Goal: Information Seeking & Learning: Learn about a topic

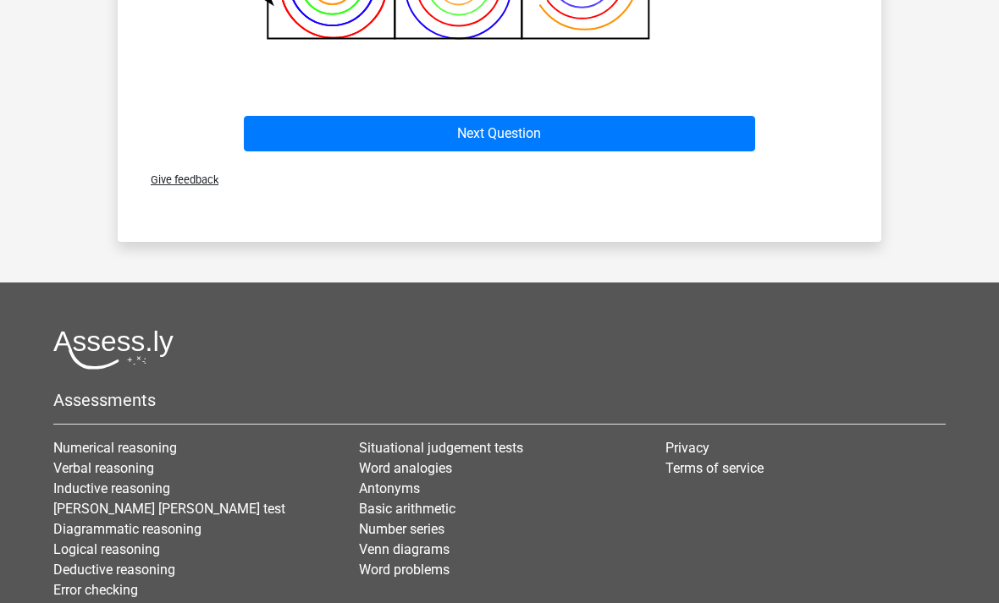
scroll to position [1070, 0]
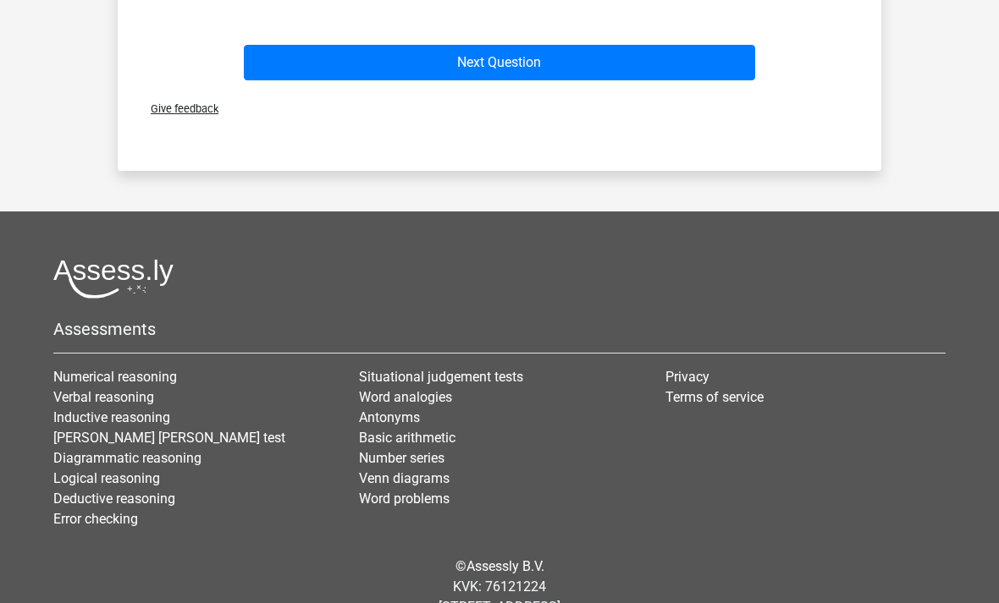
click at [422, 465] on link "Number series" at bounding box center [401, 458] width 85 height 16
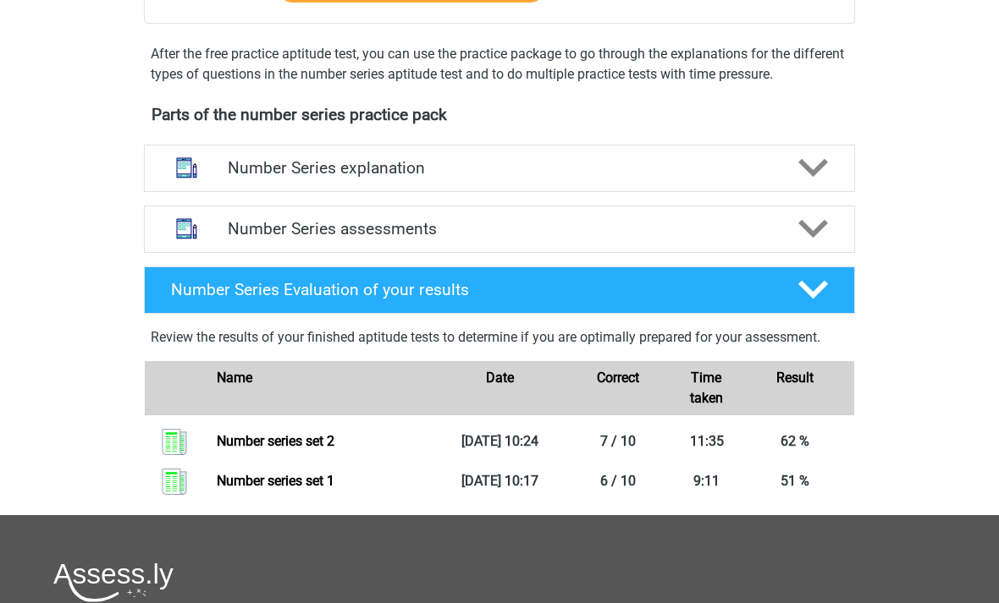
scroll to position [496, 0]
click at [182, 226] on img at bounding box center [186, 228] width 43 height 43
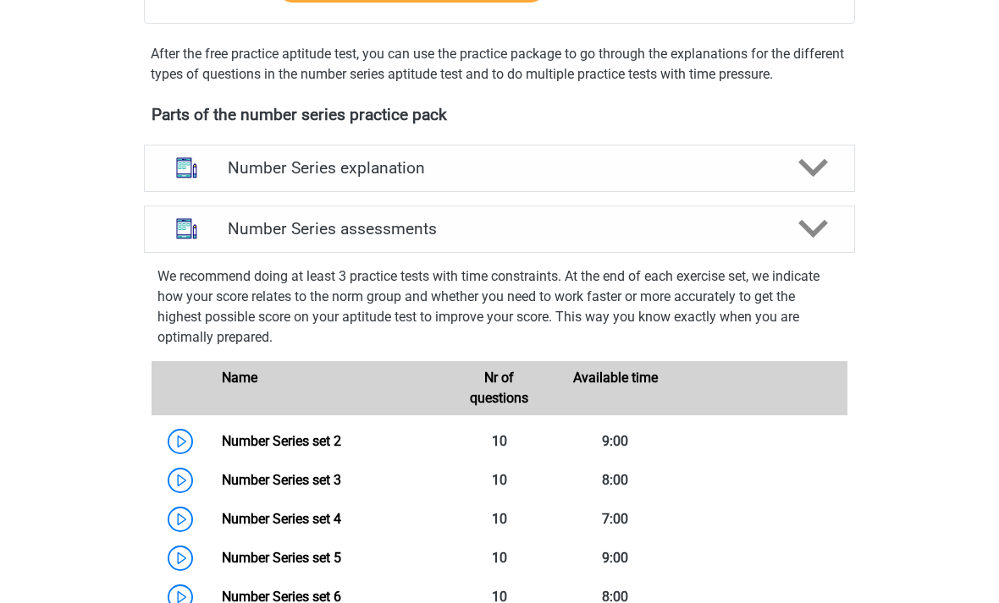
click at [197, 229] on img at bounding box center [186, 228] width 43 height 43
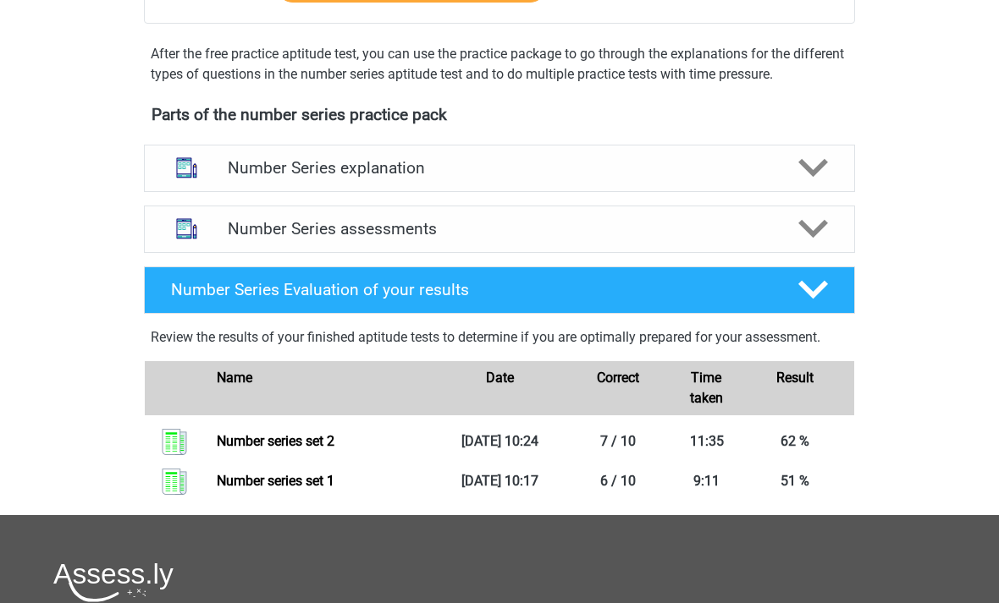
click at [815, 227] on icon at bounding box center [813, 229] width 30 height 30
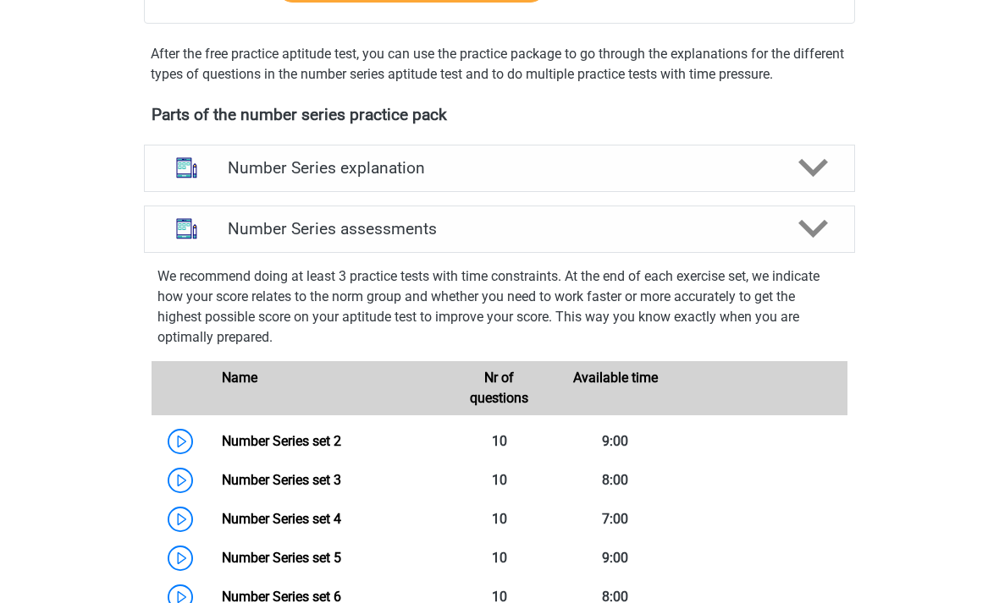
click at [822, 227] on polygon at bounding box center [813, 229] width 30 height 19
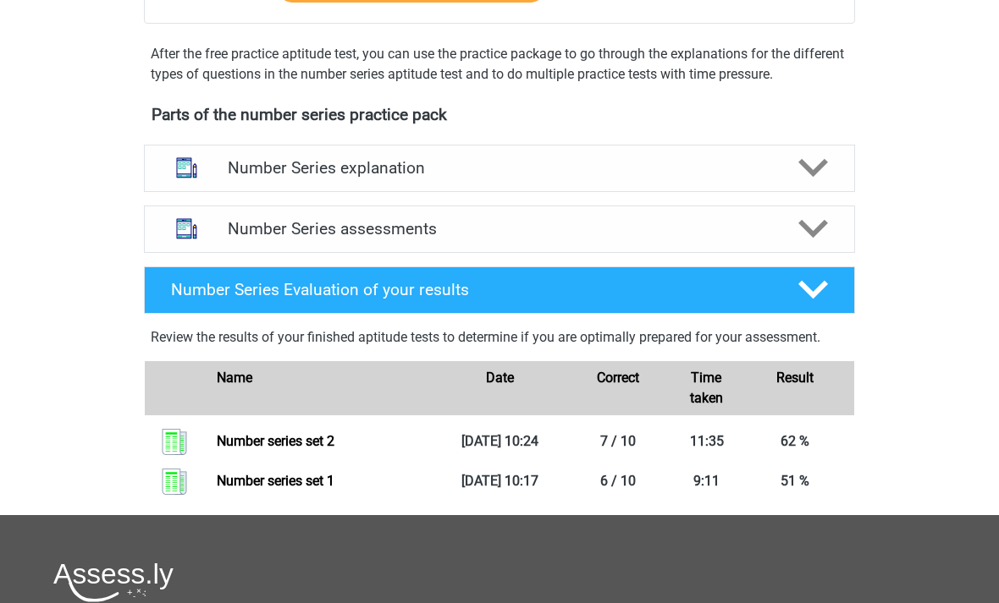
click at [817, 269] on div "Number Series Evaluation of your results" at bounding box center [499, 290] width 711 height 47
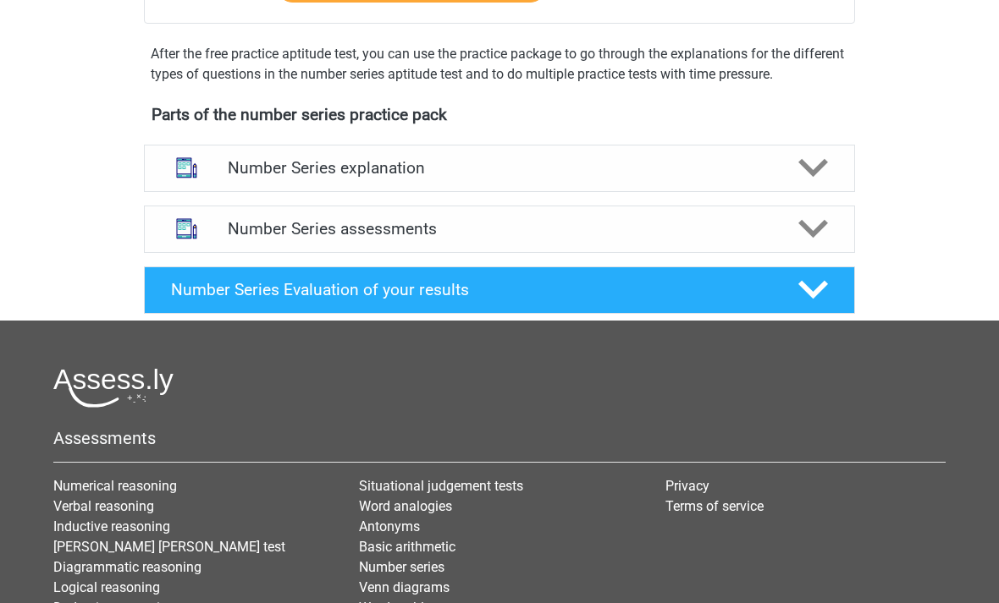
click at [818, 280] on icon at bounding box center [813, 290] width 30 height 30
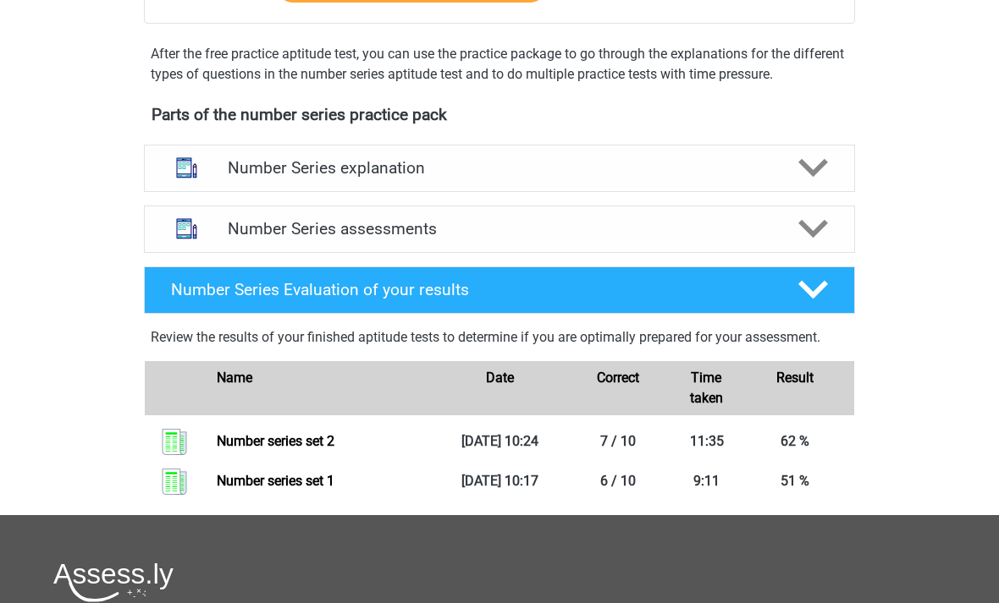
click at [839, 227] on div at bounding box center [812, 229] width 57 height 30
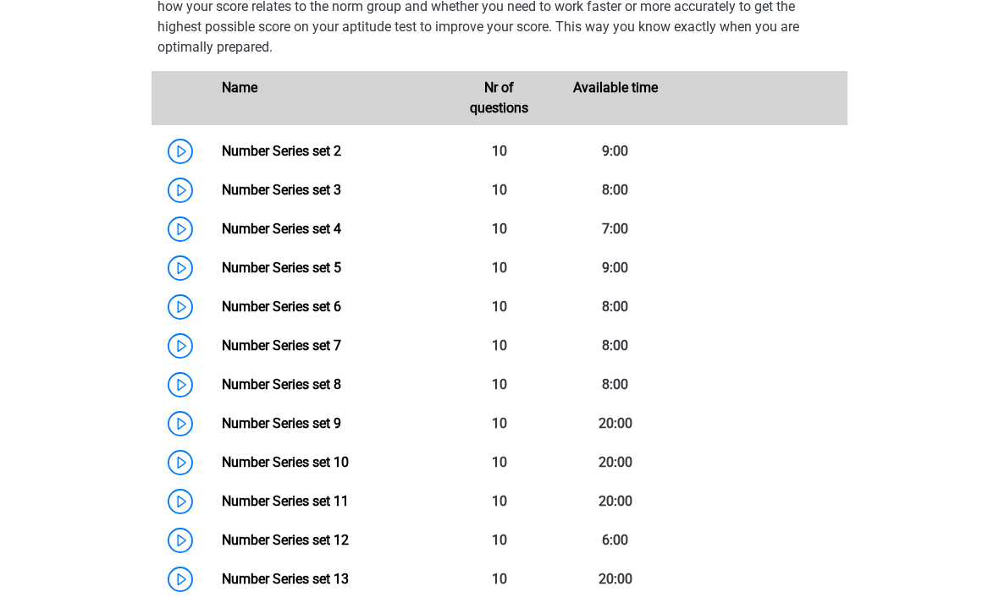
scroll to position [786, 0]
click at [222, 146] on link "Number Series set 2" at bounding box center [281, 151] width 119 height 16
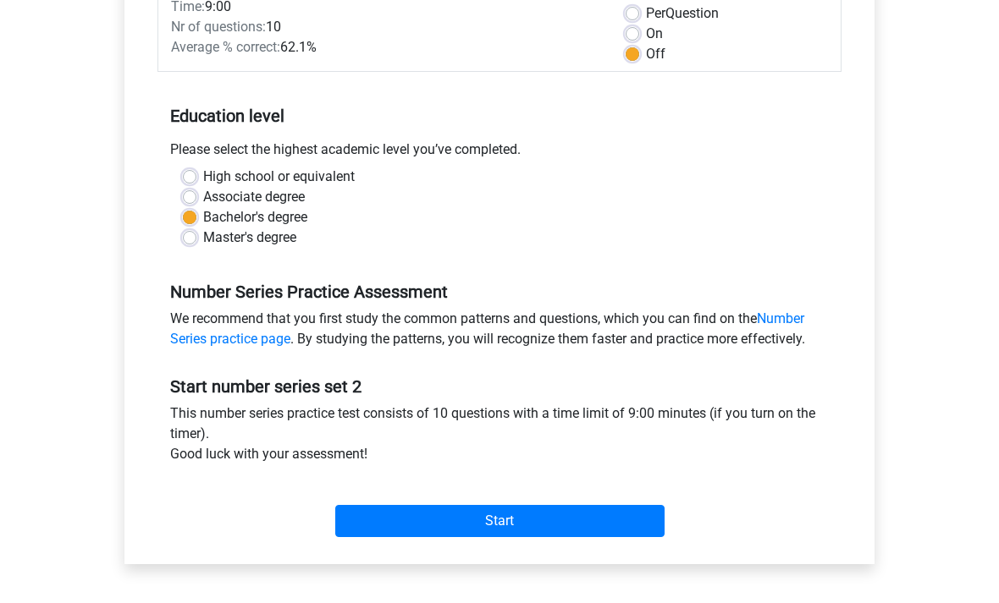
scroll to position [277, 0]
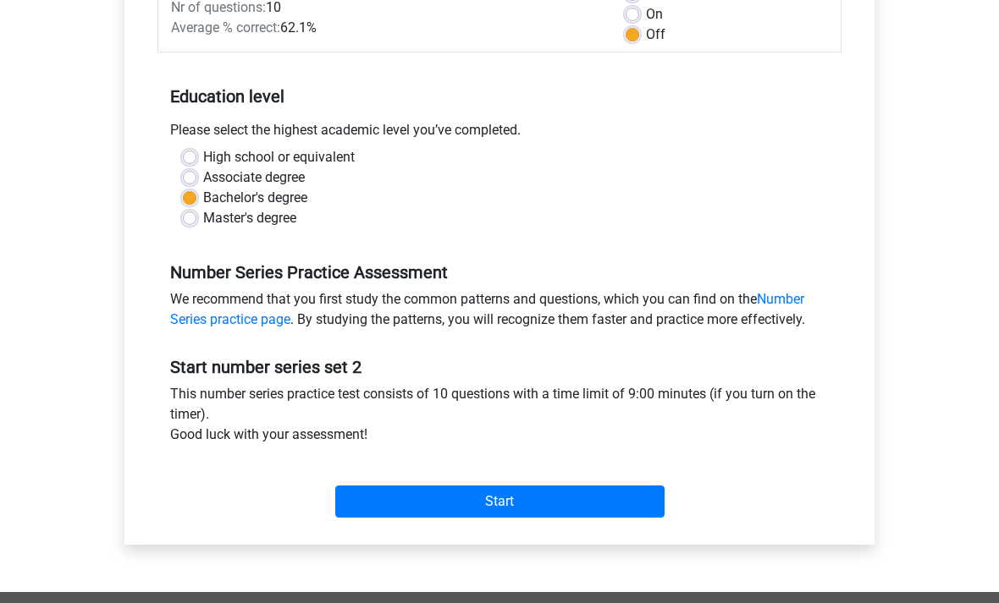
click at [642, 504] on input "Start" at bounding box center [499, 503] width 329 height 32
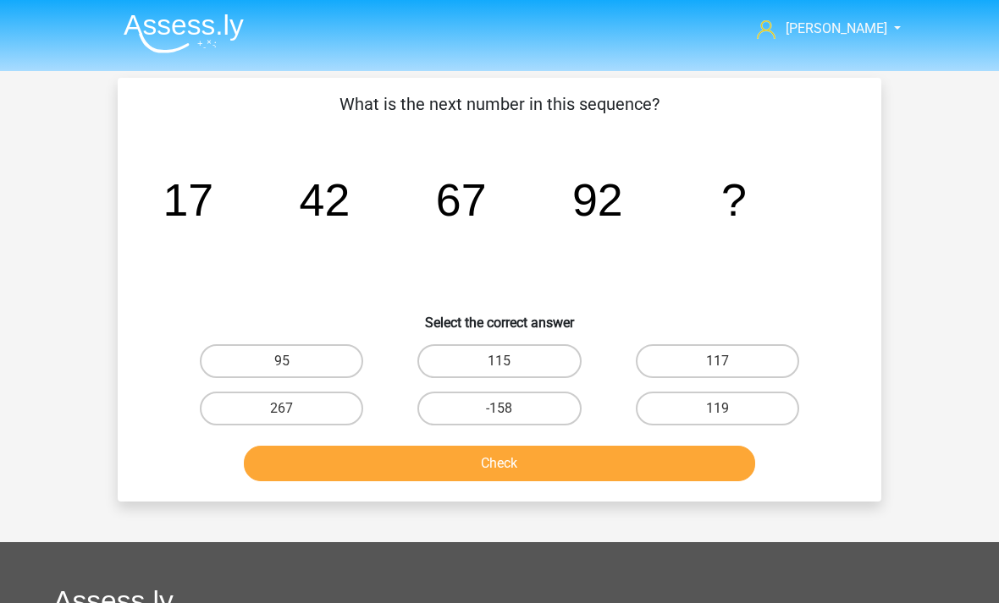
click at [764, 361] on label "117" at bounding box center [717, 361] width 163 height 34
click at [728, 361] on input "117" at bounding box center [722, 366] width 11 height 11
radio input "true"
click at [699, 470] on button "Check" at bounding box center [500, 464] width 512 height 36
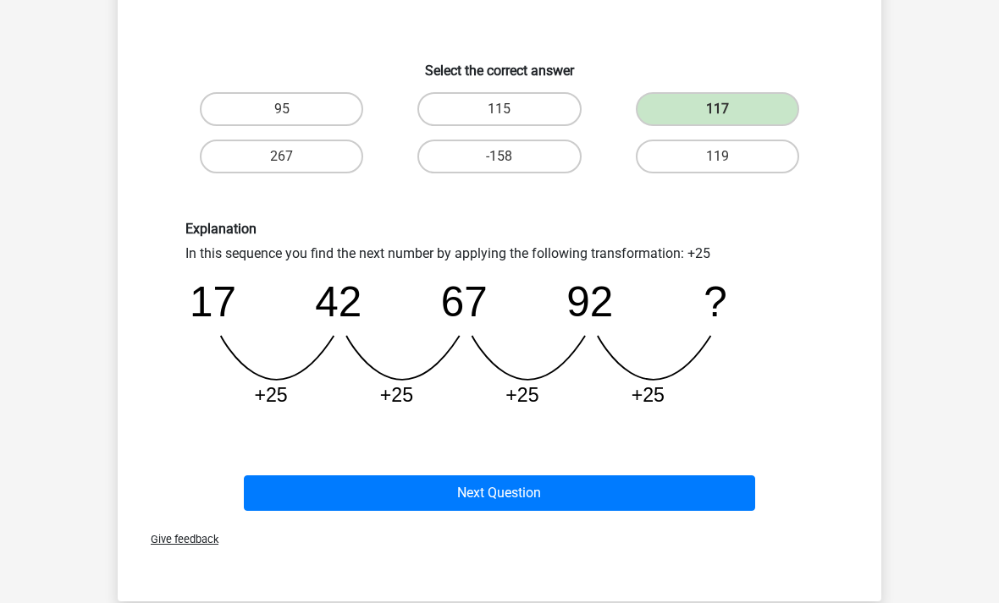
scroll to position [267, 0]
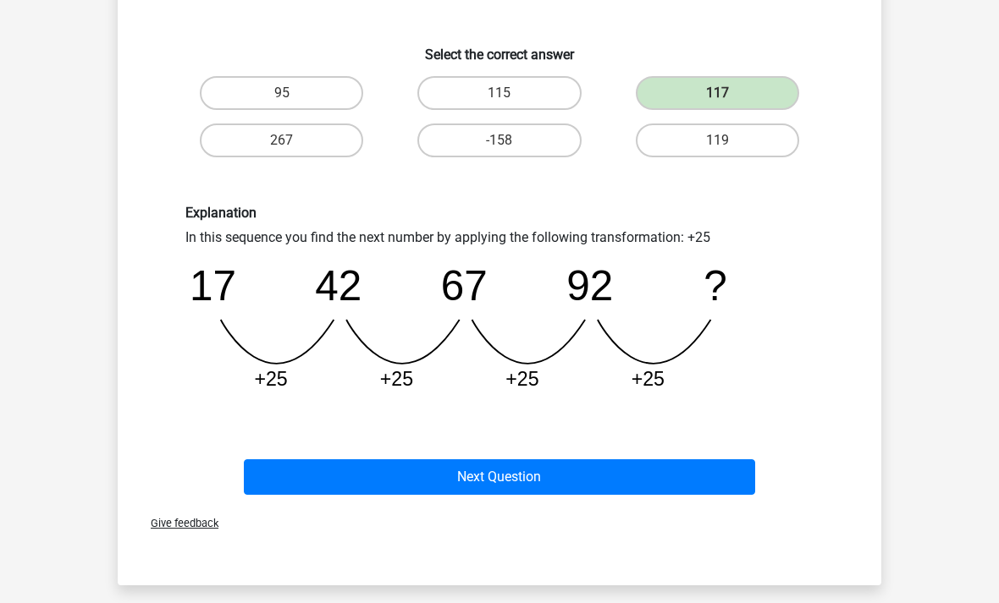
click at [734, 473] on button "Next Question" at bounding box center [500, 478] width 512 height 36
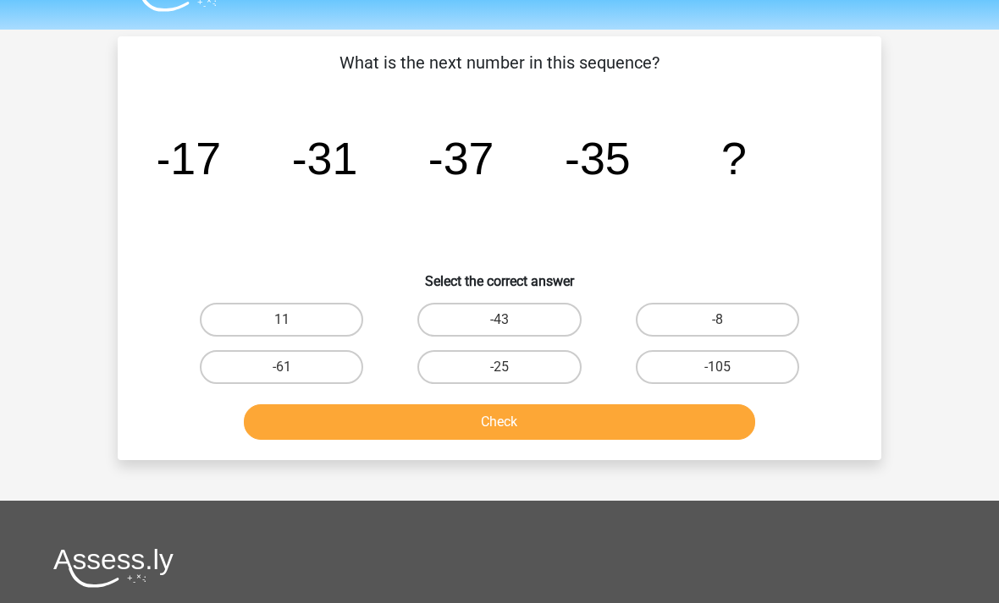
scroll to position [41, 0]
click at [270, 360] on label "-61" at bounding box center [281, 367] width 163 height 34
click at [282, 367] on input "-61" at bounding box center [287, 372] width 11 height 11
radio input "true"
click at [338, 363] on label "-61" at bounding box center [281, 367] width 163 height 34
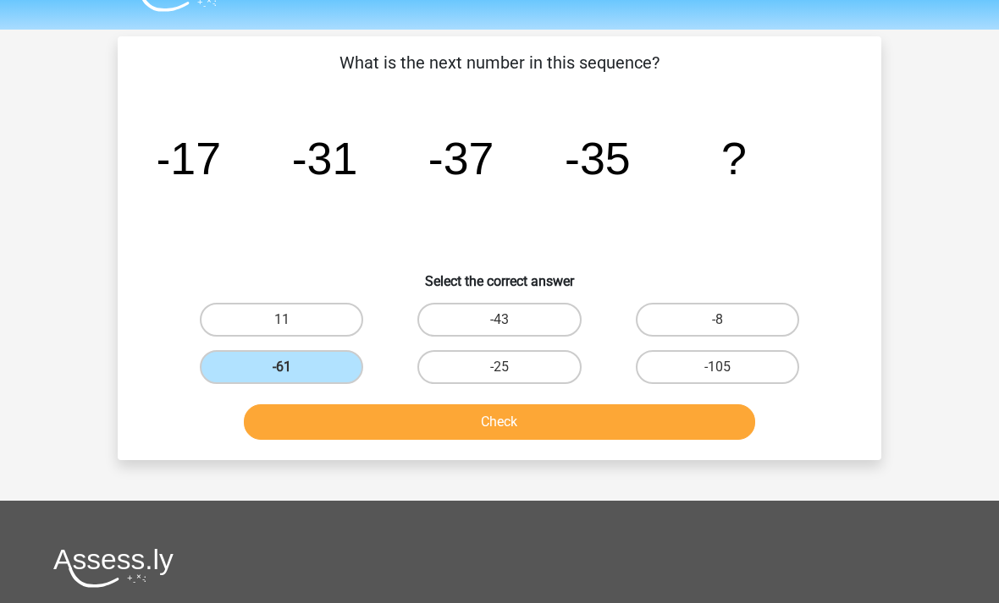
click at [293, 367] on input "-61" at bounding box center [287, 372] width 11 height 11
click at [334, 362] on label "-61" at bounding box center [281, 367] width 163 height 34
click at [293, 367] on input "-61" at bounding box center [287, 372] width 11 height 11
click at [446, 425] on button "Check" at bounding box center [500, 423] width 512 height 36
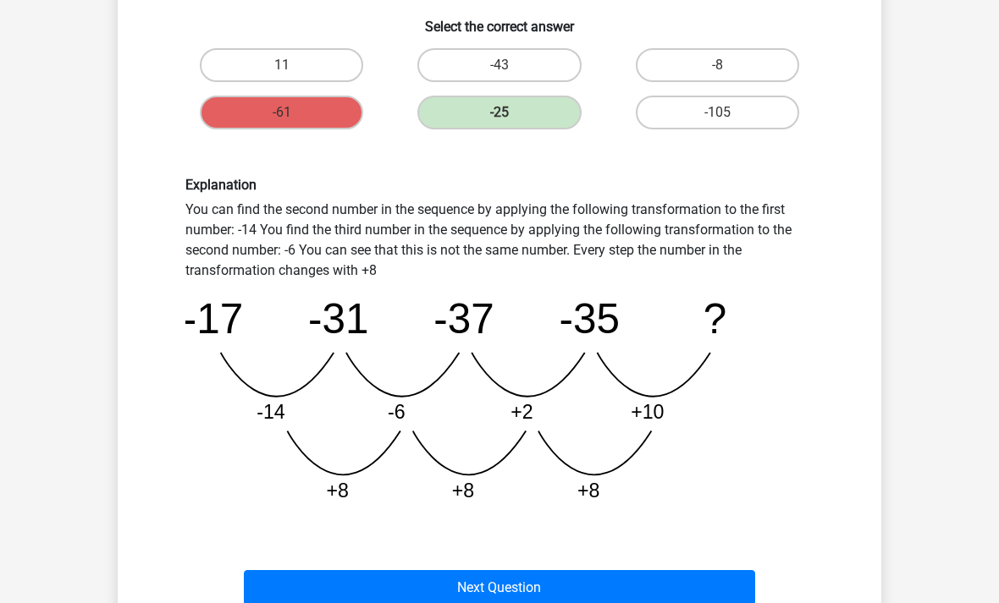
scroll to position [298, 0]
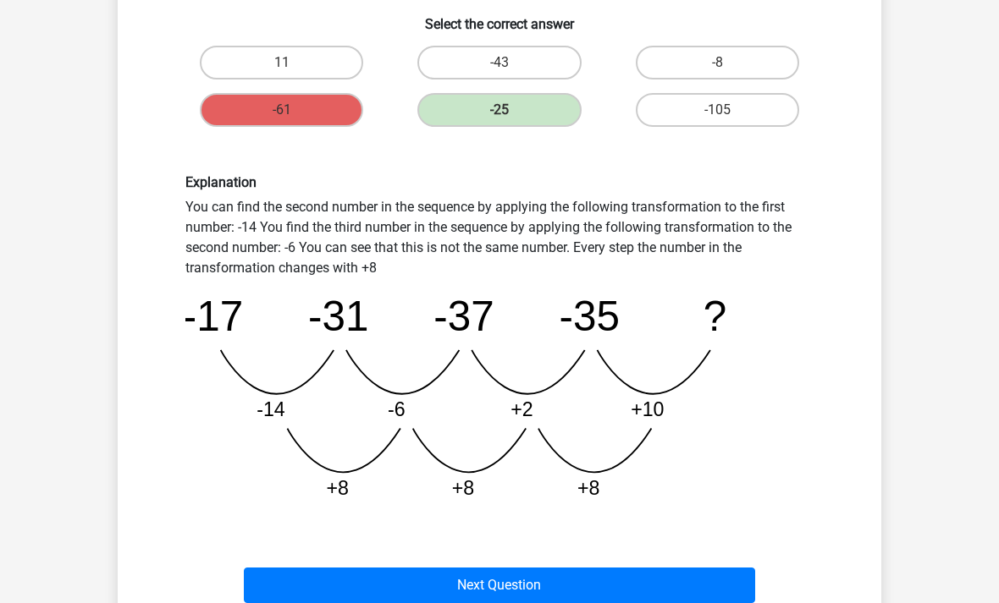
click at [583, 587] on button "Next Question" at bounding box center [500, 587] width 512 height 36
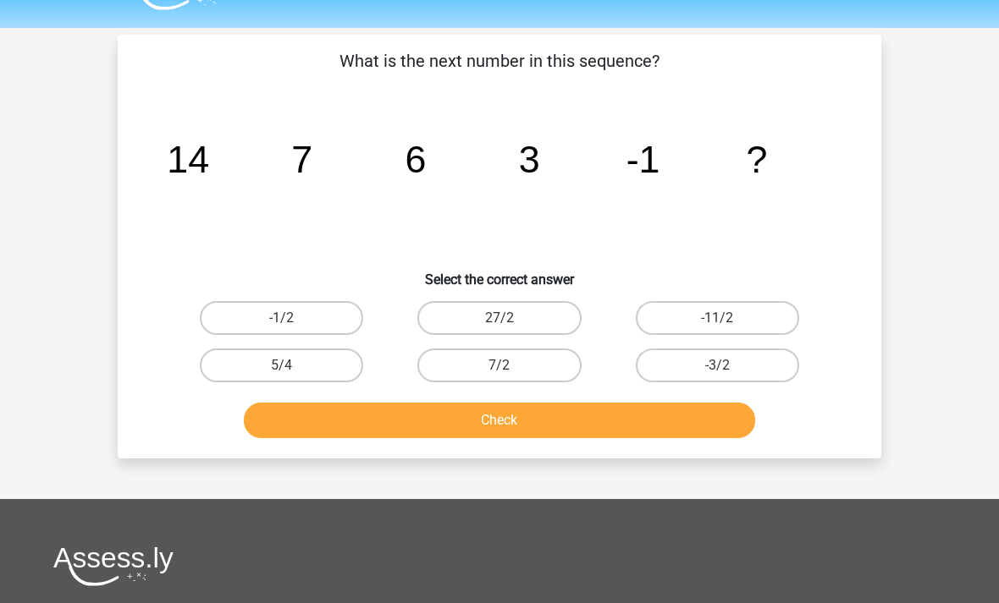
scroll to position [43, 0]
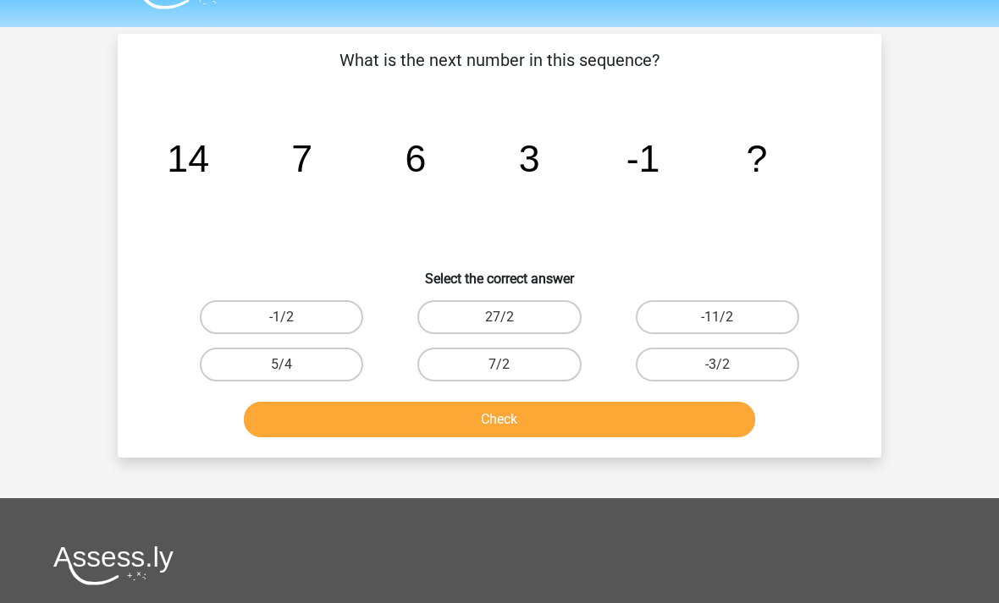
click at [316, 457] on div "What is the next number in this sequence? image/svg+xml 14 7 6 3 -1 ? Select th…" at bounding box center [499, 247] width 763 height 424
click at [307, 421] on button "Check" at bounding box center [500, 421] width 512 height 36
click at [221, 326] on label "-1/2" at bounding box center [281, 317] width 163 height 34
click at [282, 326] on input "-1/2" at bounding box center [287, 322] width 11 height 11
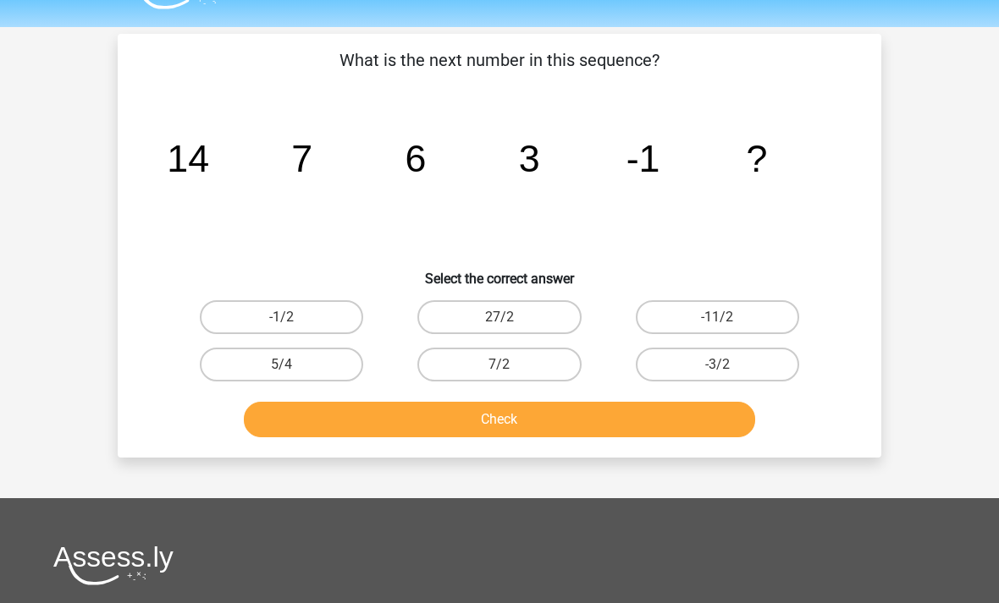
radio input "true"
click at [270, 420] on button "Check" at bounding box center [500, 420] width 512 height 36
click at [313, 416] on button "Check" at bounding box center [500, 420] width 512 height 36
click at [322, 425] on button "Check" at bounding box center [500, 420] width 512 height 36
click at [494, 291] on div "What is the next number in this sequence? image/svg+xml 14 7 6 3 -1 ? Select th…" at bounding box center [499, 245] width 750 height 397
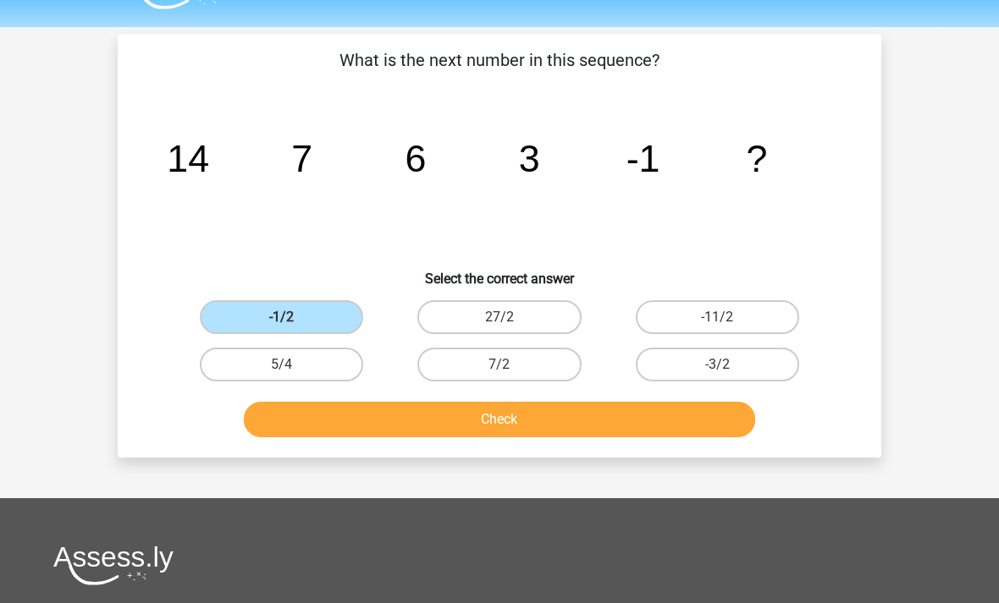
click at [495, 315] on label "27/2" at bounding box center [498, 317] width 163 height 34
click at [499, 317] on input "27/2" at bounding box center [504, 322] width 11 height 11
radio input "true"
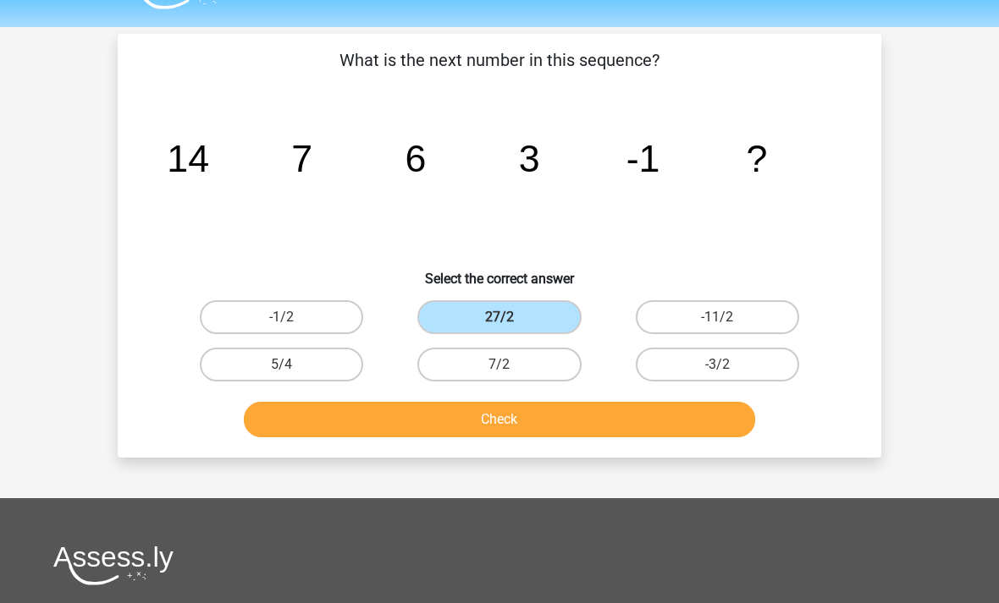
click at [491, 326] on label "27/2" at bounding box center [498, 317] width 163 height 34
click at [499, 326] on input "27/2" at bounding box center [504, 322] width 11 height 11
click at [458, 437] on button "Check" at bounding box center [500, 420] width 512 height 36
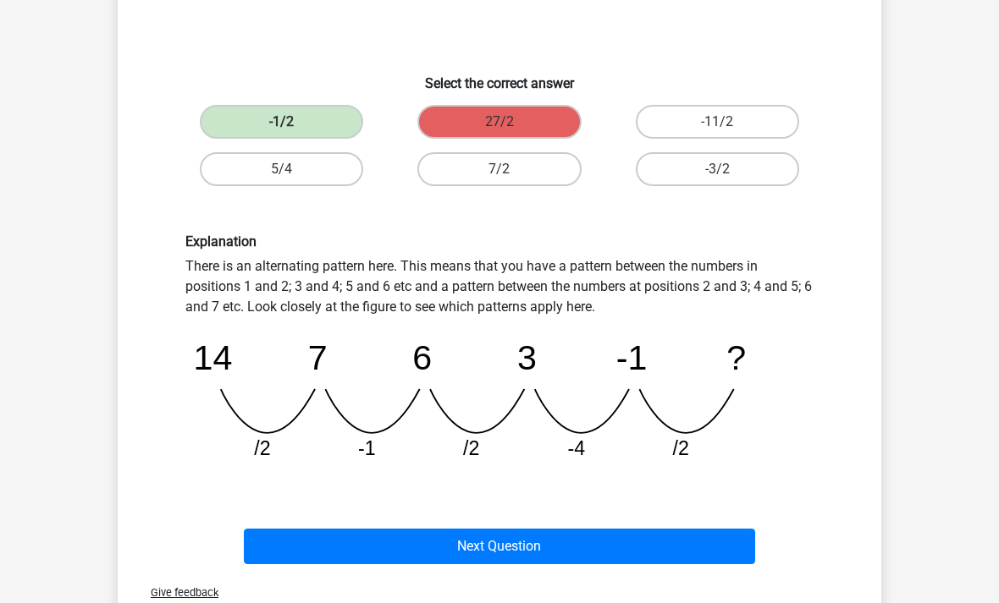
scroll to position [242, 0]
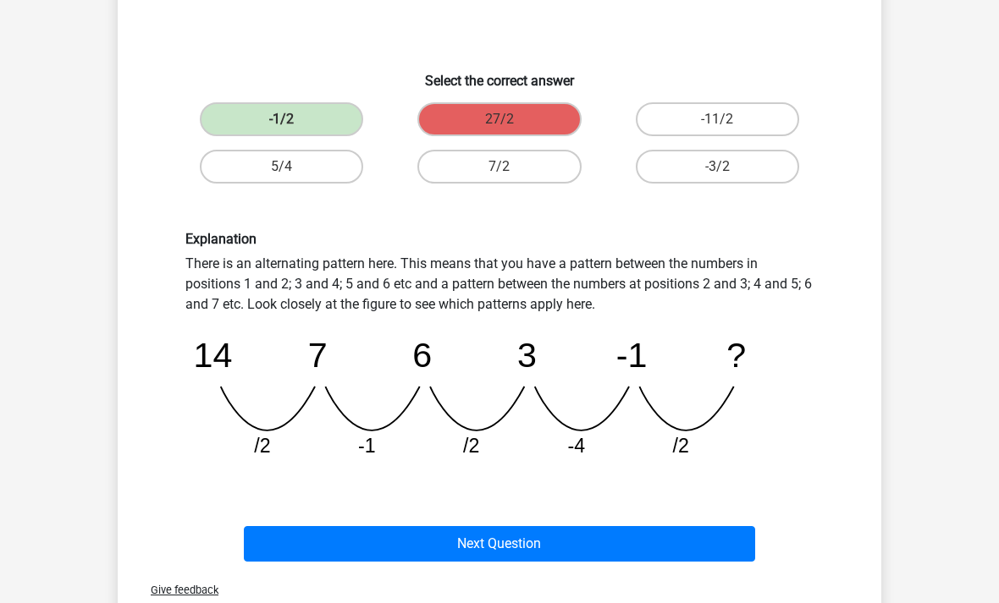
click at [422, 559] on button "Next Question" at bounding box center [500, 544] width 512 height 36
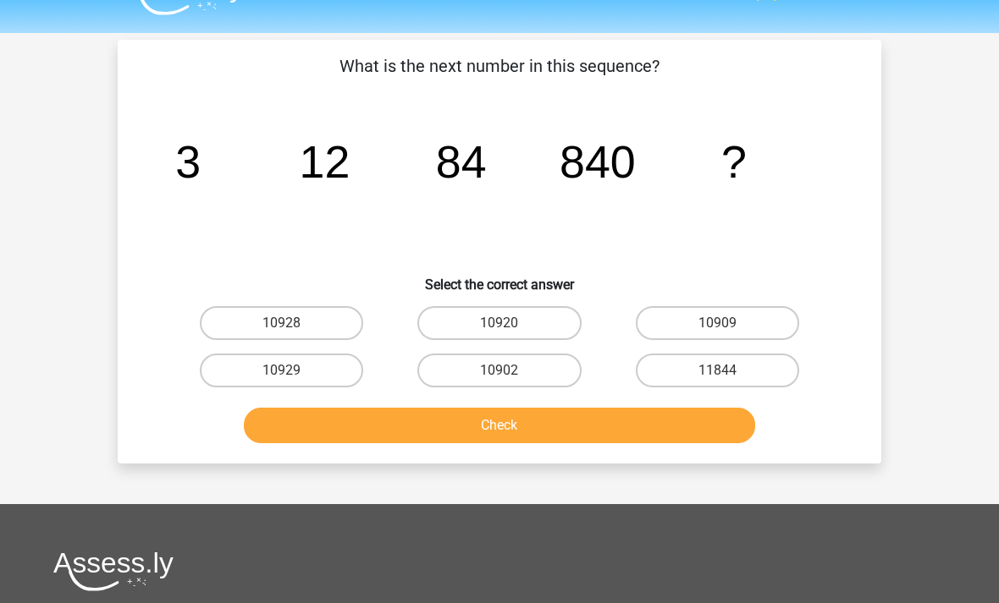
scroll to position [38, 0]
click at [492, 329] on label "10920" at bounding box center [498, 323] width 163 height 34
click at [499, 329] on input "10920" at bounding box center [504, 328] width 11 height 11
radio input "true"
click at [383, 438] on button "Check" at bounding box center [500, 426] width 512 height 36
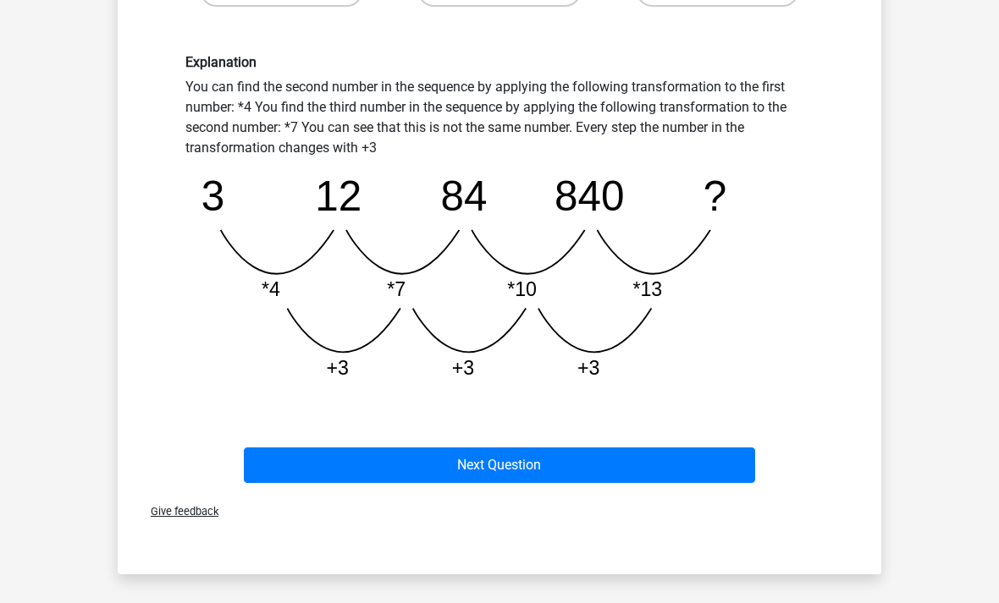
scroll to position [426, 0]
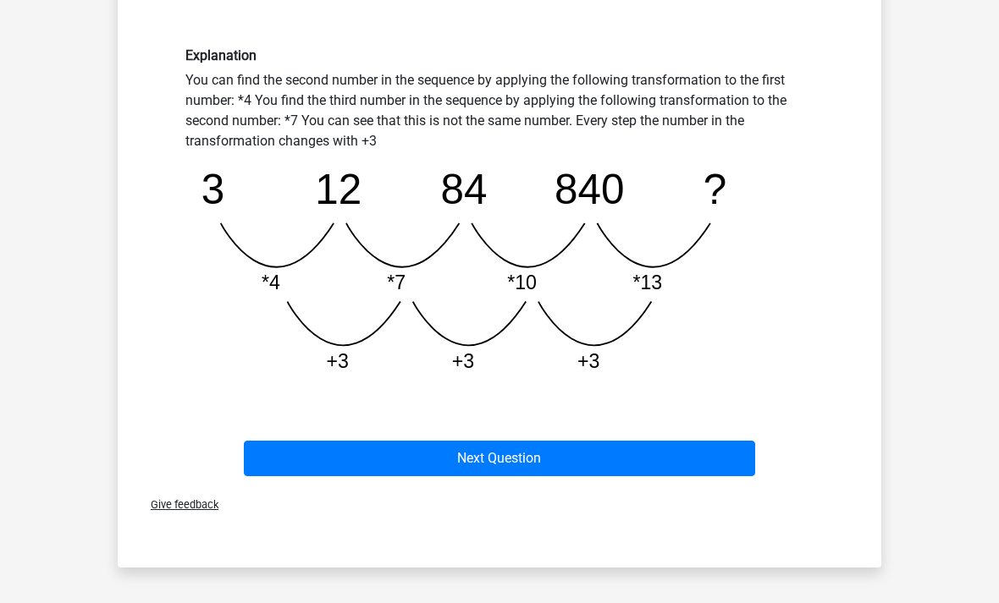
click at [256, 476] on button "Next Question" at bounding box center [500, 459] width 512 height 36
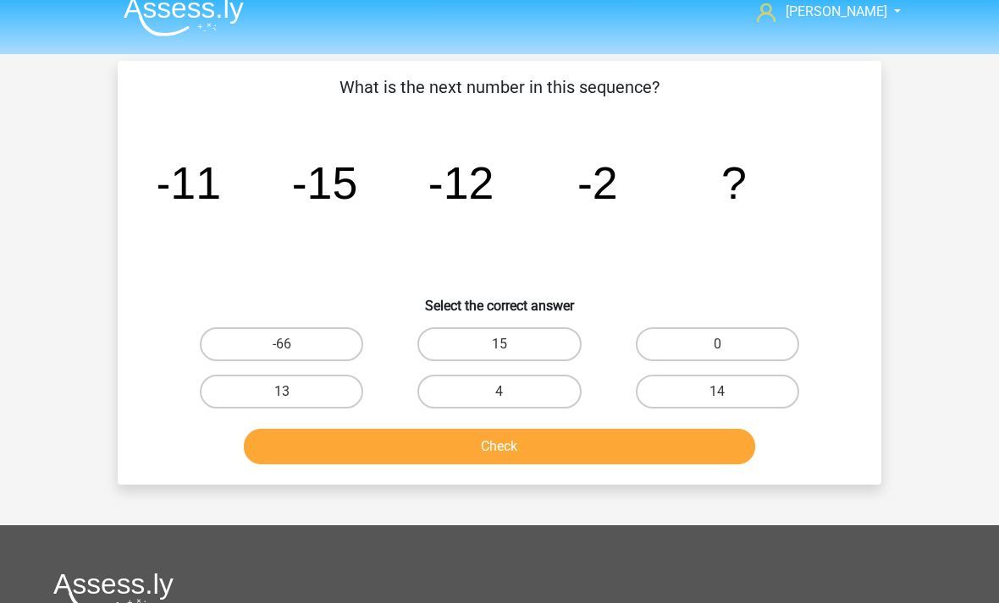
scroll to position [15, 0]
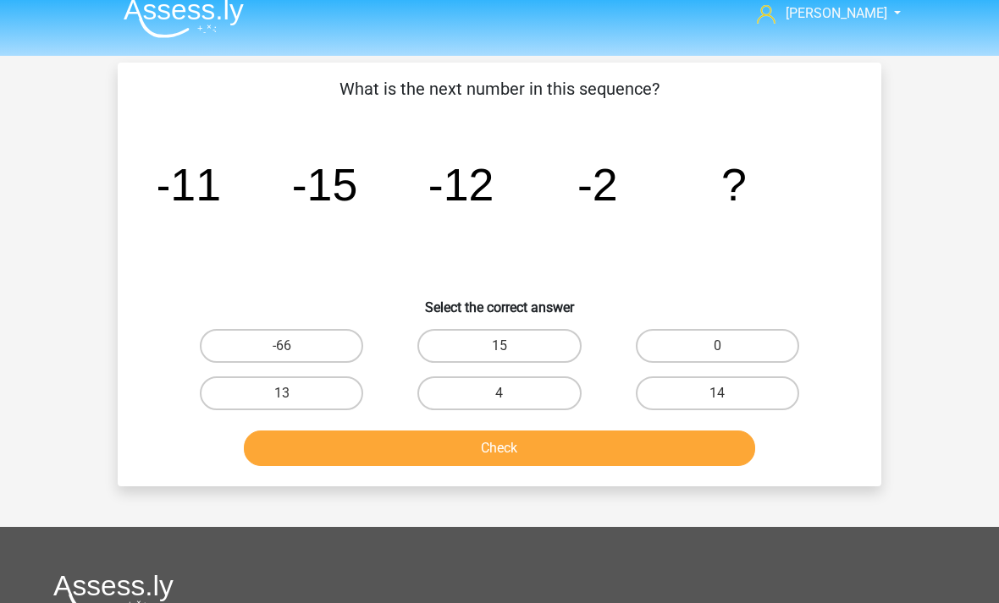
click at [428, 335] on label "15" at bounding box center [498, 346] width 163 height 34
click at [499, 346] on input "15" at bounding box center [504, 351] width 11 height 11
radio input "true"
click at [678, 393] on label "14" at bounding box center [717, 394] width 163 height 34
click at [717, 394] on input "14" at bounding box center [722, 399] width 11 height 11
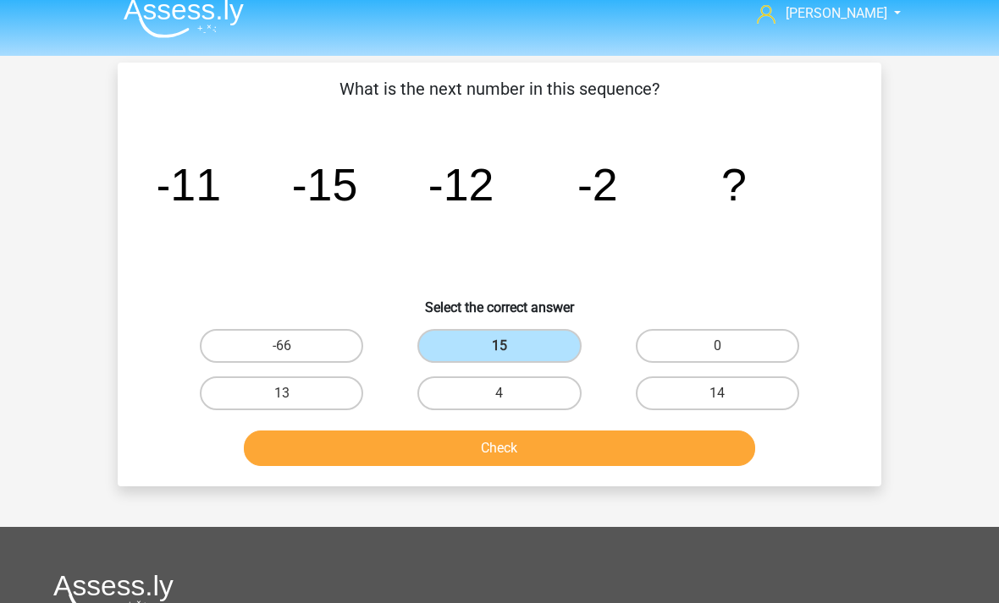
radio input "true"
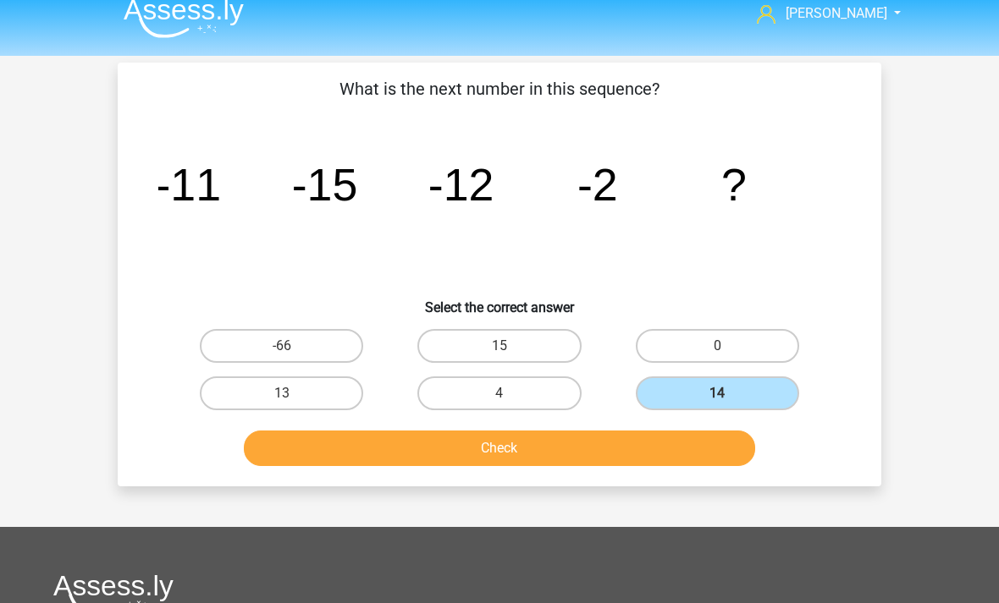
click at [566, 454] on button "Check" at bounding box center [500, 449] width 512 height 36
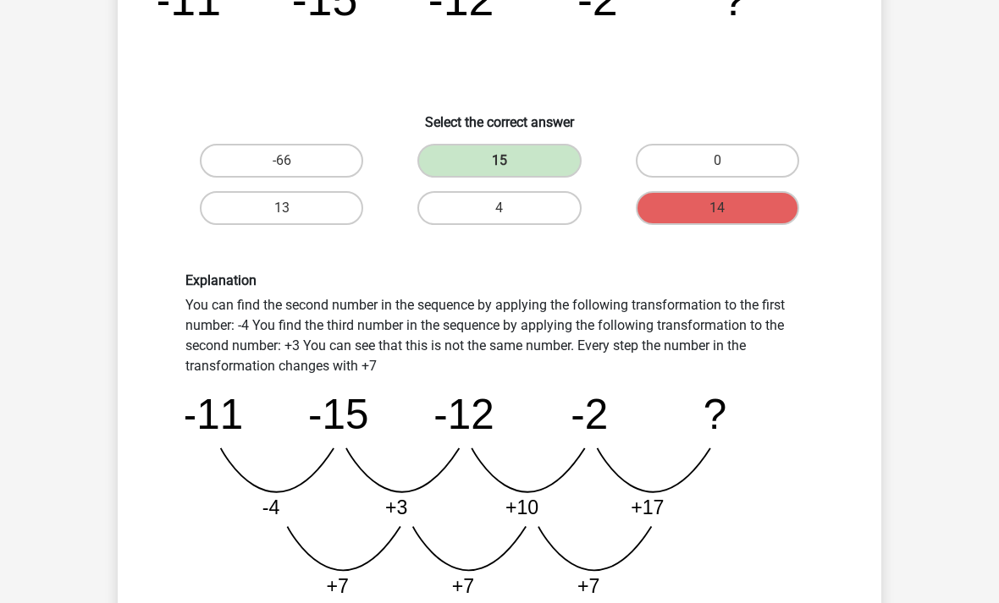
scroll to position [201, 0]
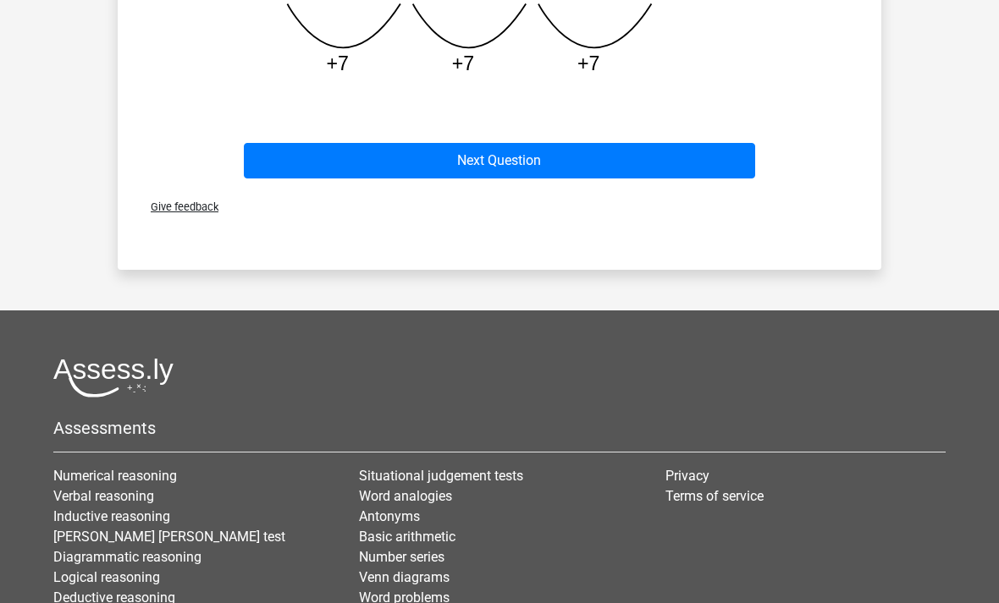
click at [276, 159] on button "Next Question" at bounding box center [500, 162] width 512 height 36
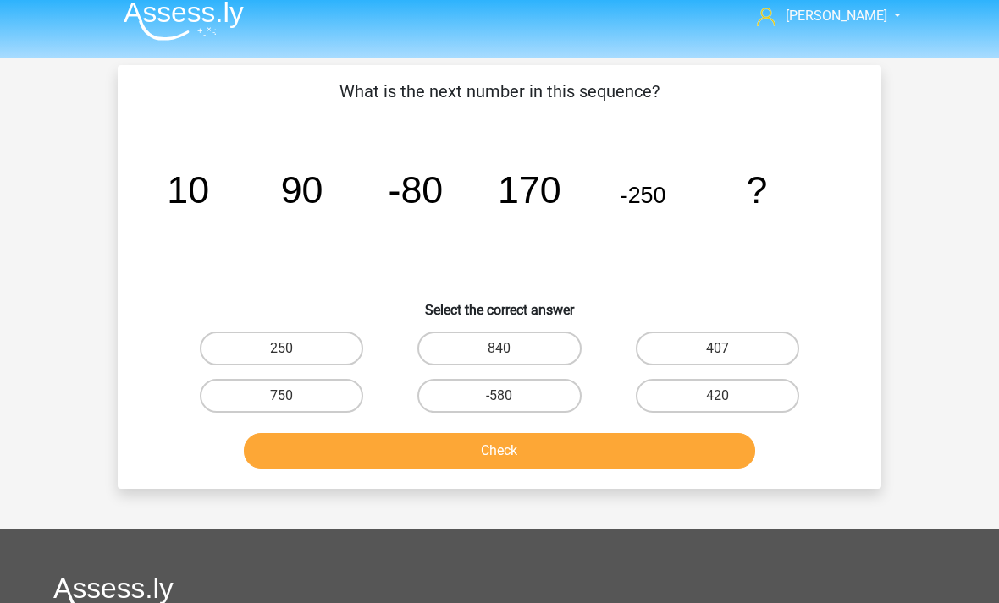
scroll to position [0, 0]
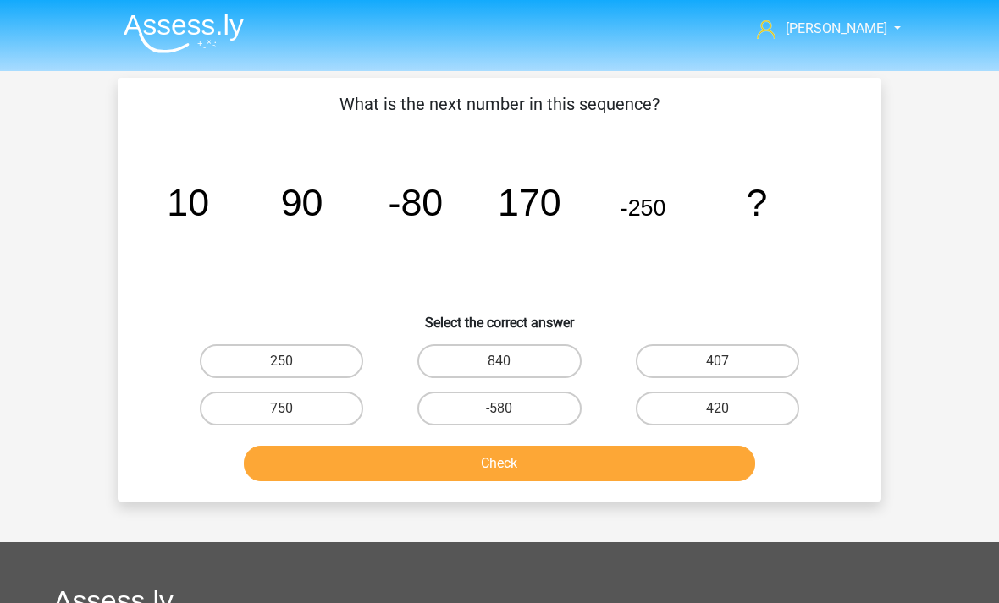
click at [686, 408] on label "420" at bounding box center [717, 409] width 163 height 34
click at [717, 409] on input "420" at bounding box center [722, 414] width 11 height 11
radio input "true"
click at [305, 473] on button "Check" at bounding box center [500, 464] width 512 height 36
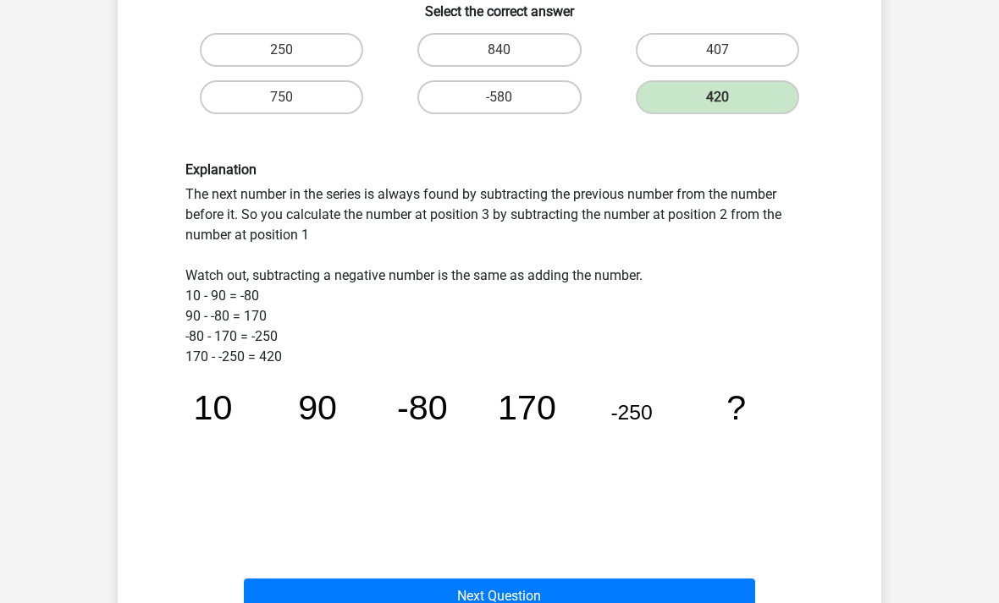
click at [323, 603] on button "Next Question" at bounding box center [500, 598] width 512 height 36
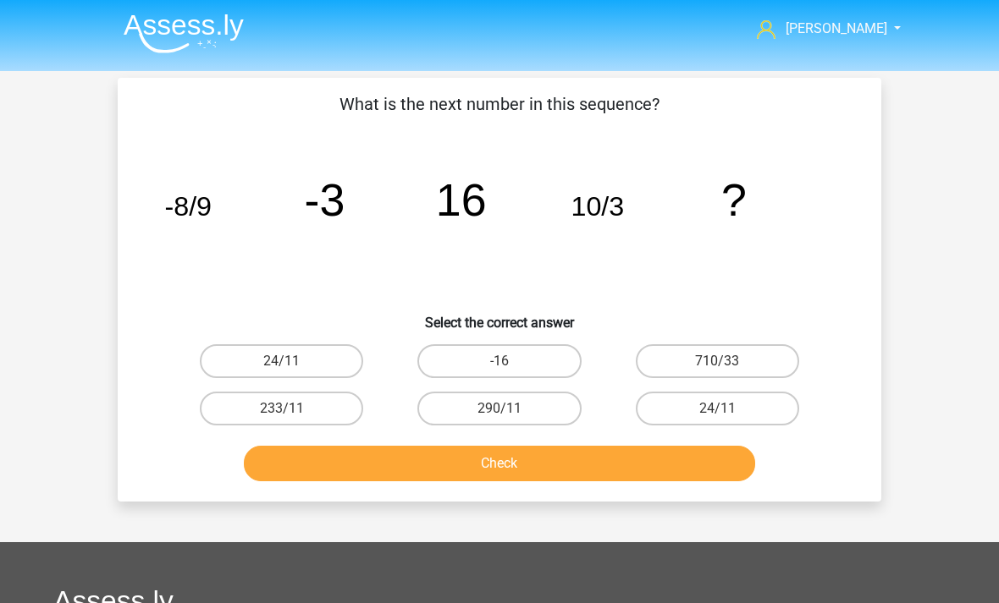
click at [674, 363] on label "710/33" at bounding box center [717, 361] width 163 height 34
click at [717, 363] on input "710/33" at bounding box center [722, 366] width 11 height 11
radio input "true"
click at [311, 336] on div "What is the next number in this sequence? image/svg+xml -8/9 -3 16 10/3 ? Selec…" at bounding box center [499, 289] width 750 height 397
click at [300, 345] on label "24/11" at bounding box center [281, 361] width 163 height 34
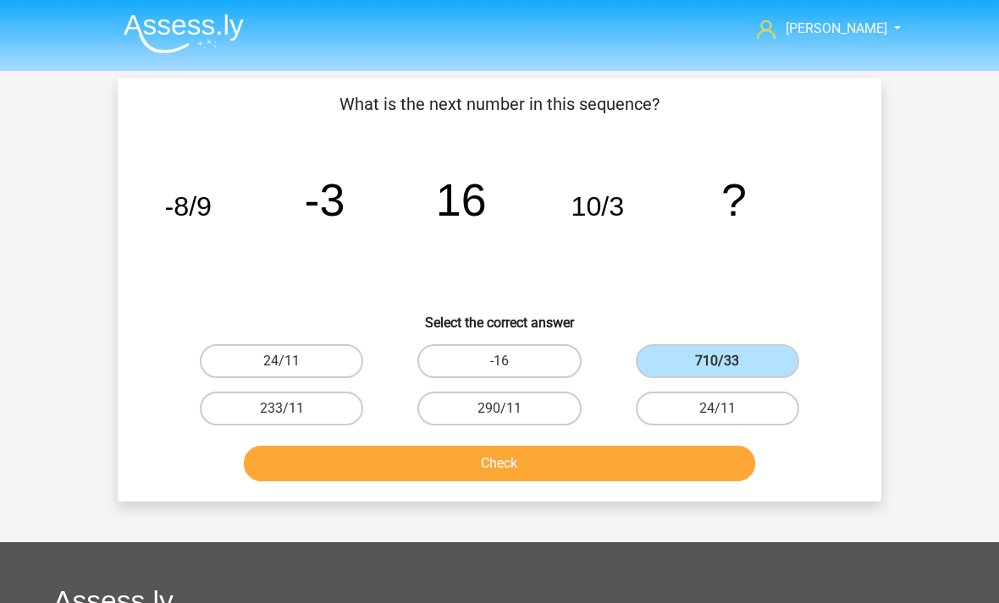
click at [293, 361] on input "24/11" at bounding box center [287, 366] width 11 height 11
radio input "true"
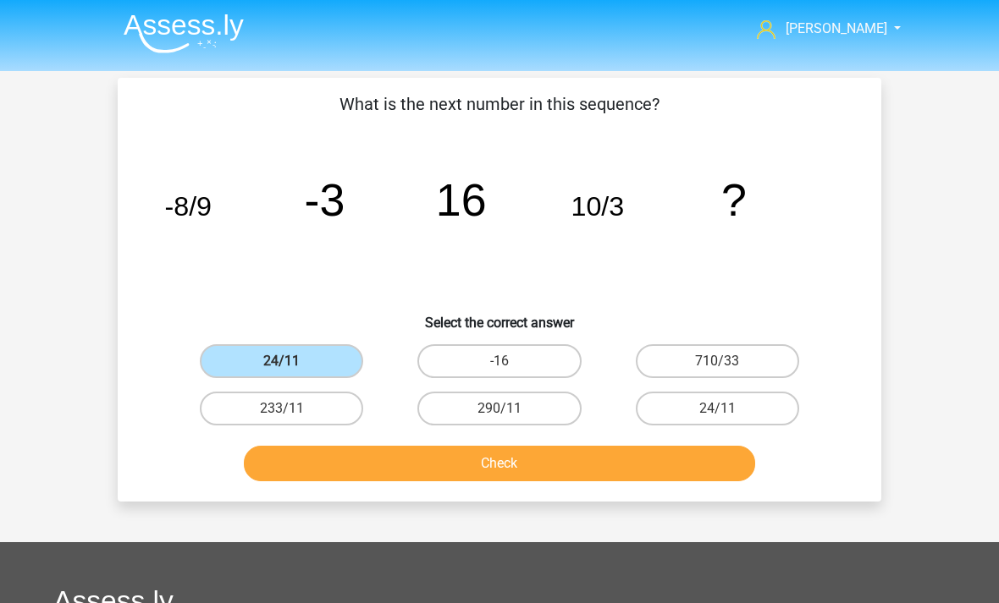
click at [388, 467] on button "Check" at bounding box center [500, 464] width 512 height 36
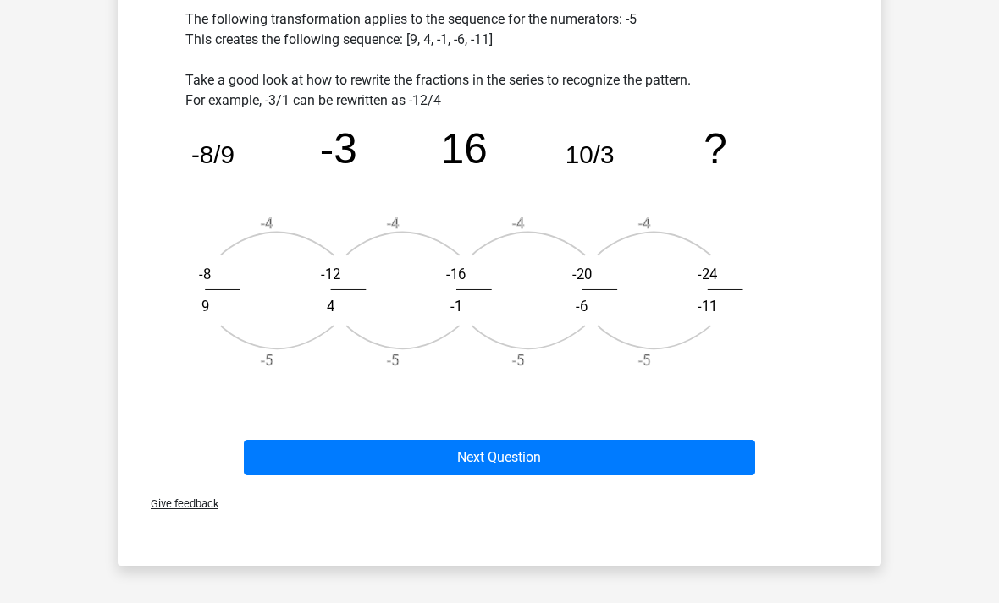
click at [351, 455] on button "Next Question" at bounding box center [500, 459] width 512 height 36
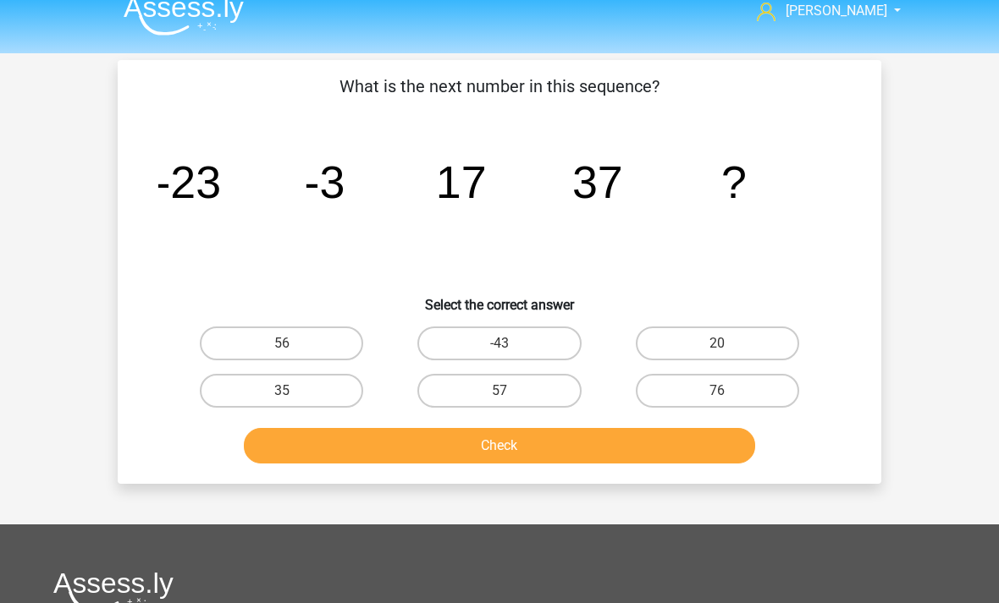
scroll to position [9, 0]
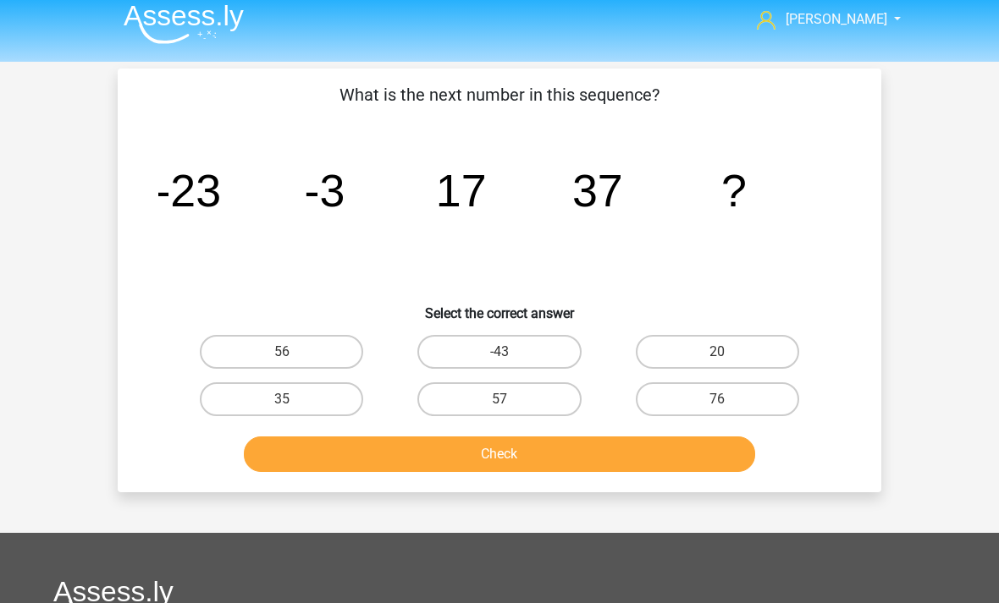
click at [525, 400] on label "57" at bounding box center [498, 400] width 163 height 34
click at [510, 400] on input "57" at bounding box center [504, 405] width 11 height 11
radio input "true"
click at [506, 453] on button "Check" at bounding box center [500, 455] width 512 height 36
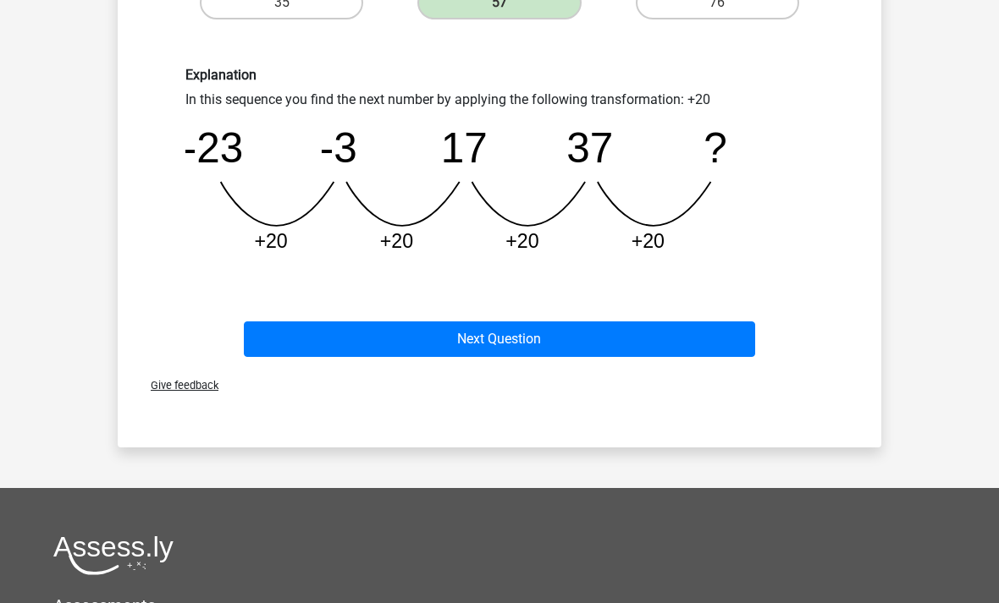
click at [617, 323] on button "Next Question" at bounding box center [500, 340] width 512 height 36
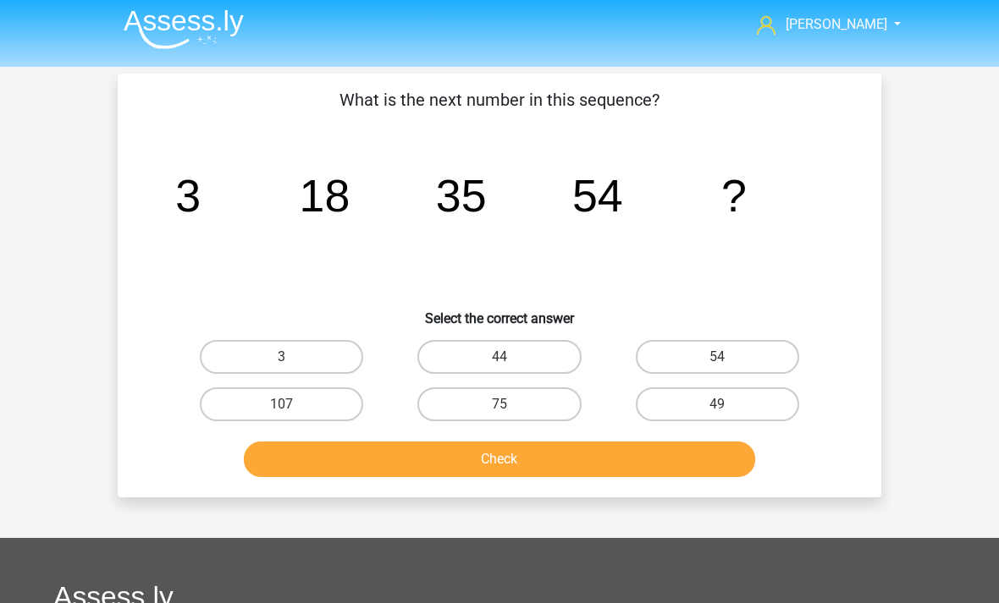
scroll to position [0, 0]
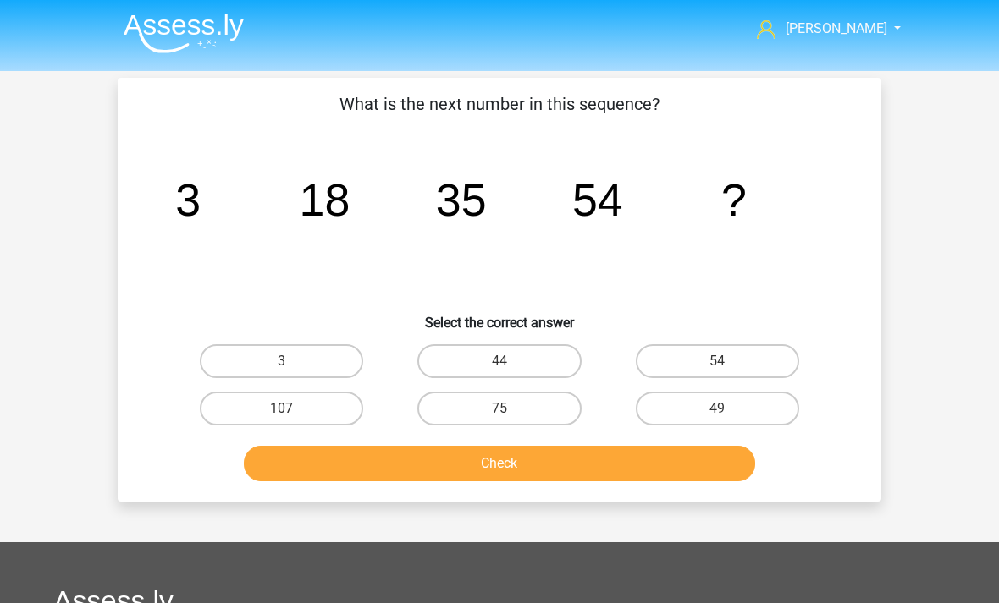
click at [548, 415] on label "75" at bounding box center [498, 409] width 163 height 34
click at [510, 415] on input "75" at bounding box center [504, 414] width 11 height 11
radio input "true"
click at [561, 460] on button "Check" at bounding box center [500, 464] width 512 height 36
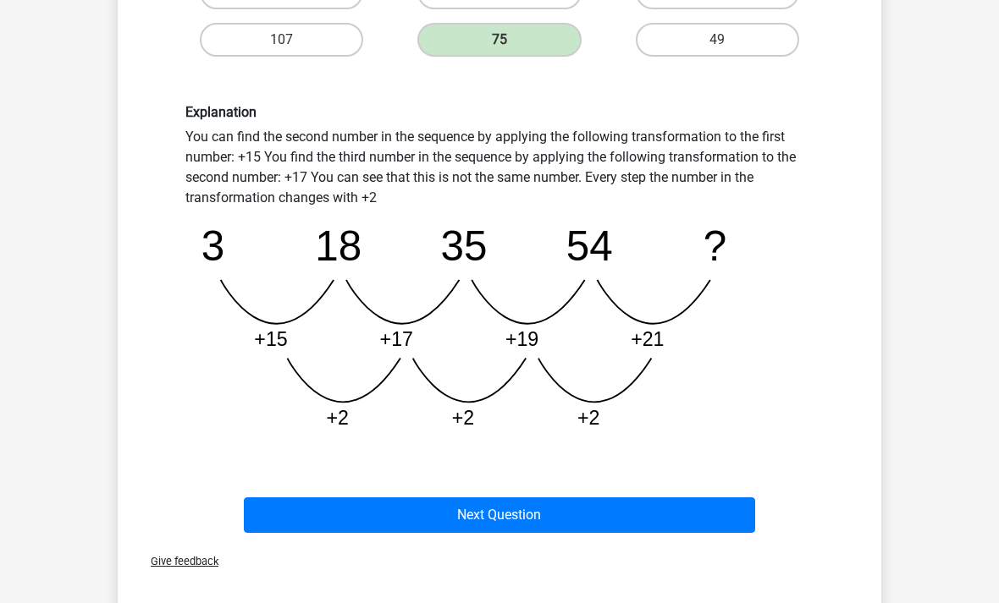
click at [579, 532] on button "Next Question" at bounding box center [500, 516] width 512 height 36
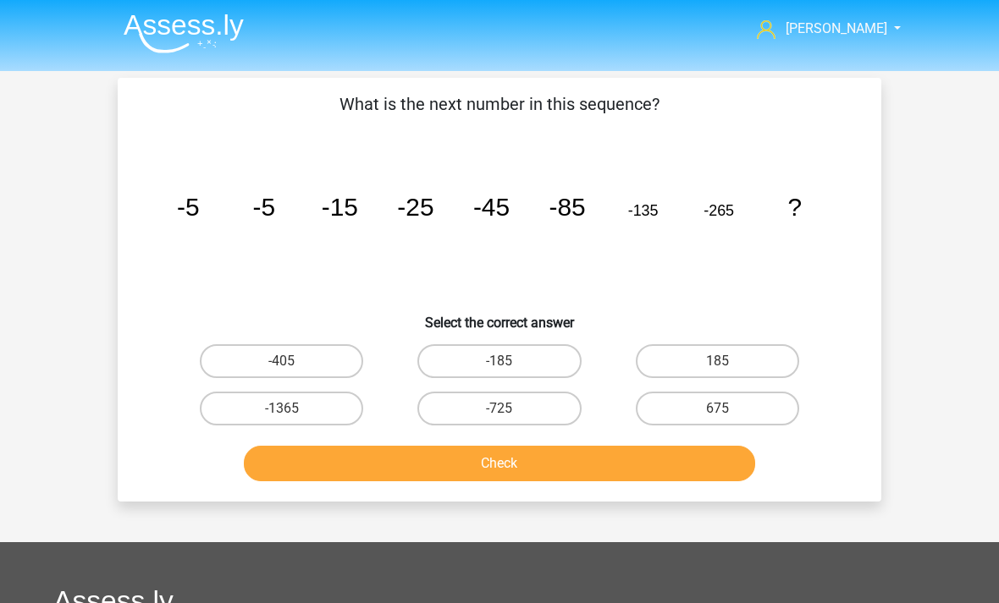
click at [278, 347] on label "-405" at bounding box center [281, 361] width 163 height 34
click at [282, 361] on input "-405" at bounding box center [287, 366] width 11 height 11
radio input "true"
click at [465, 471] on button "Check" at bounding box center [500, 464] width 512 height 36
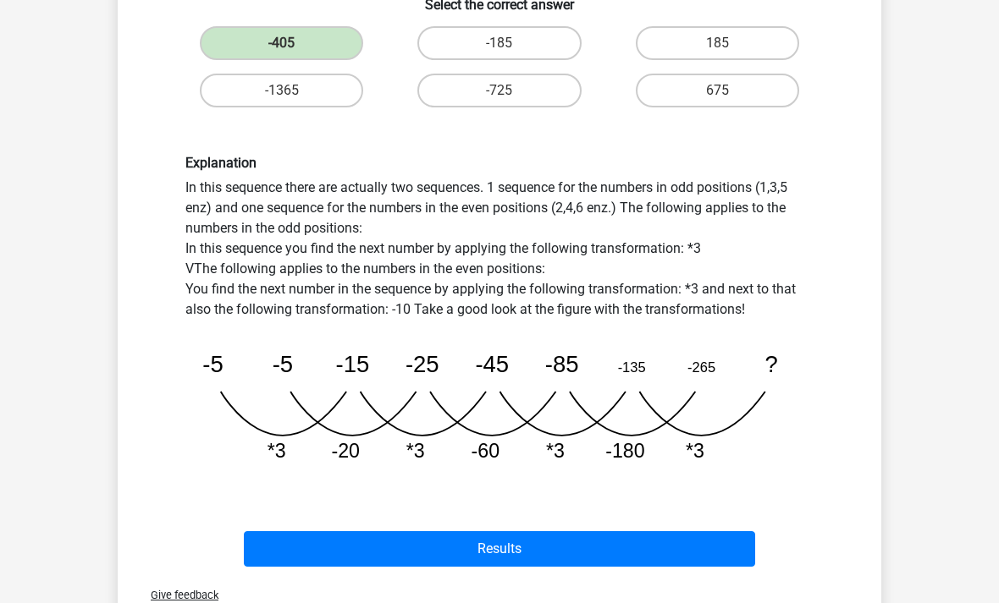
scroll to position [317, 0]
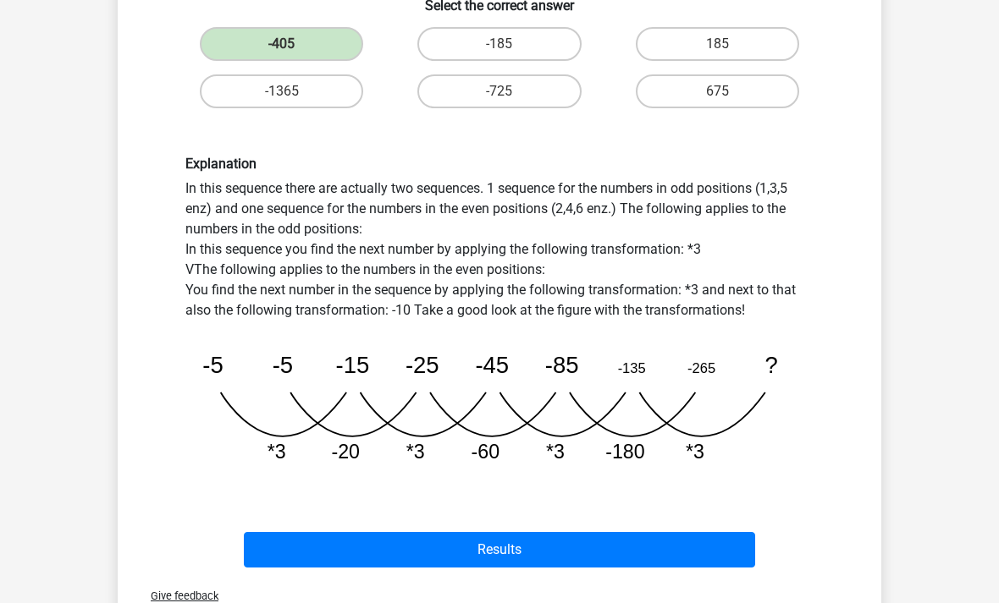
click at [568, 543] on button "Results" at bounding box center [500, 551] width 512 height 36
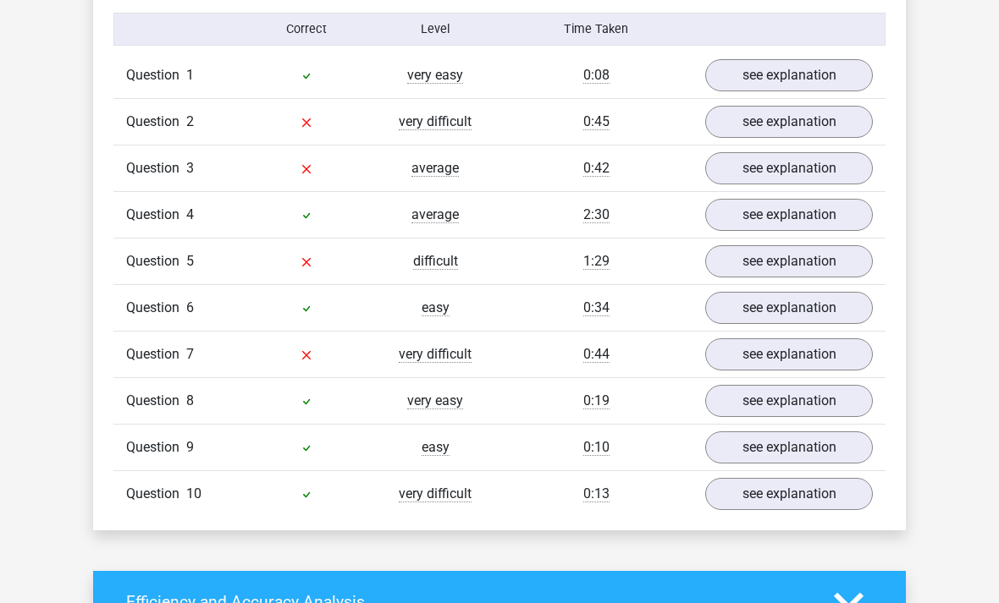
scroll to position [1077, 0]
click at [838, 344] on link "see explanation" at bounding box center [789, 355] width 168 height 32
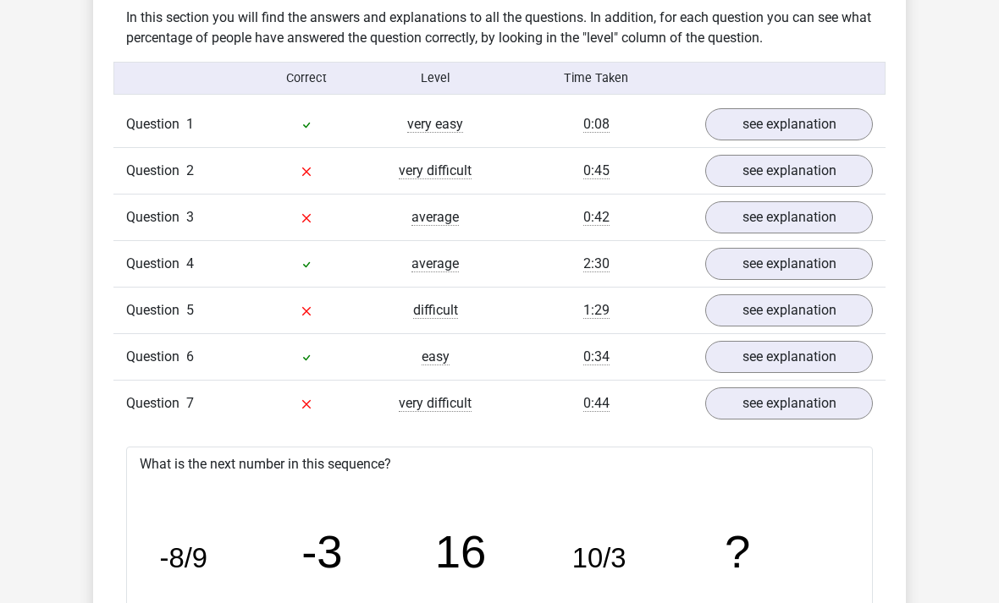
click at [829, 232] on link "see explanation" at bounding box center [789, 217] width 168 height 32
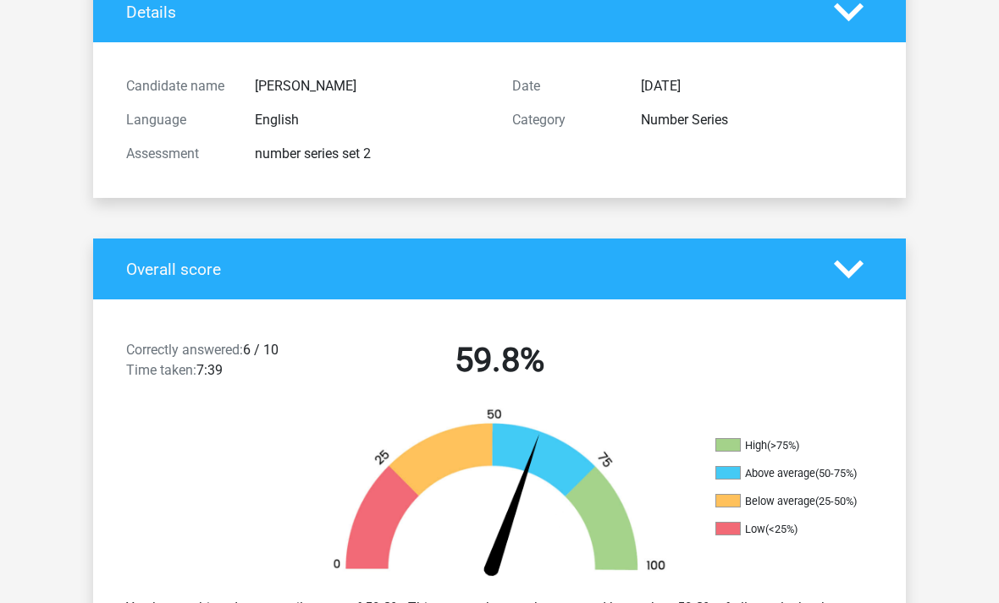
scroll to position [0, 0]
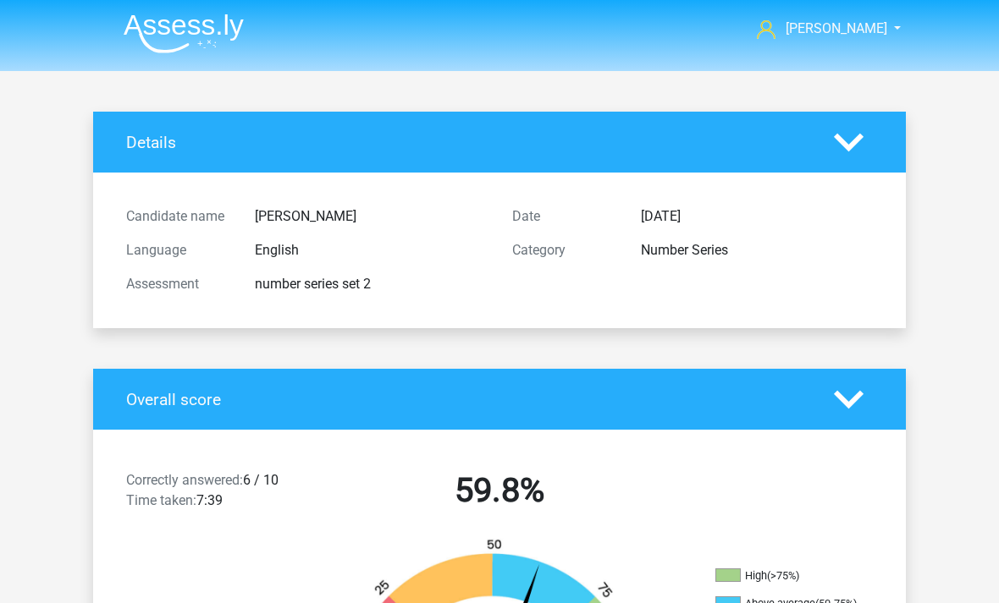
click at [886, 24] on link "[PERSON_NAME]" at bounding box center [819, 29] width 139 height 20
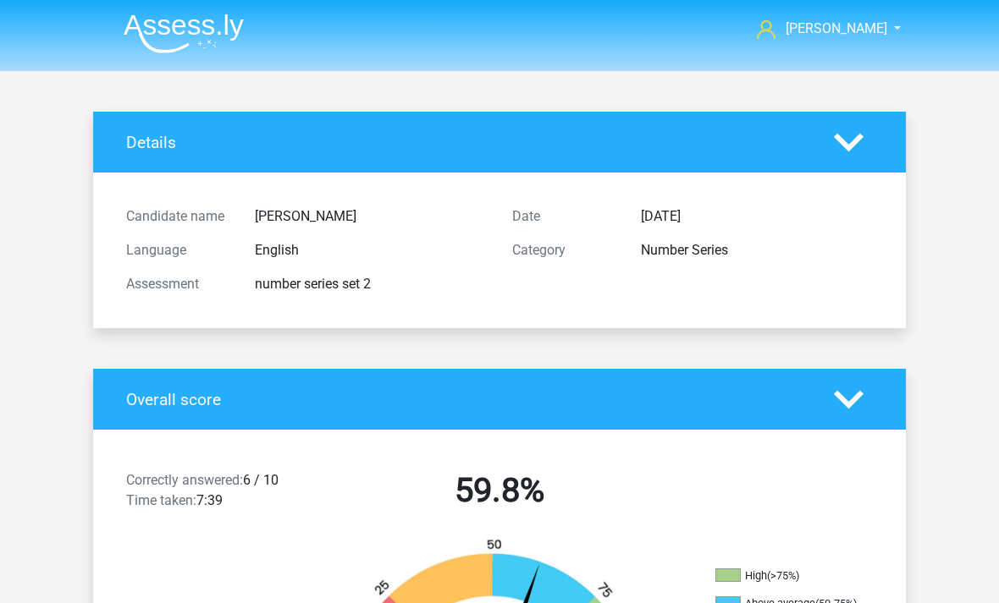
click at [197, 33] on img at bounding box center [184, 34] width 120 height 40
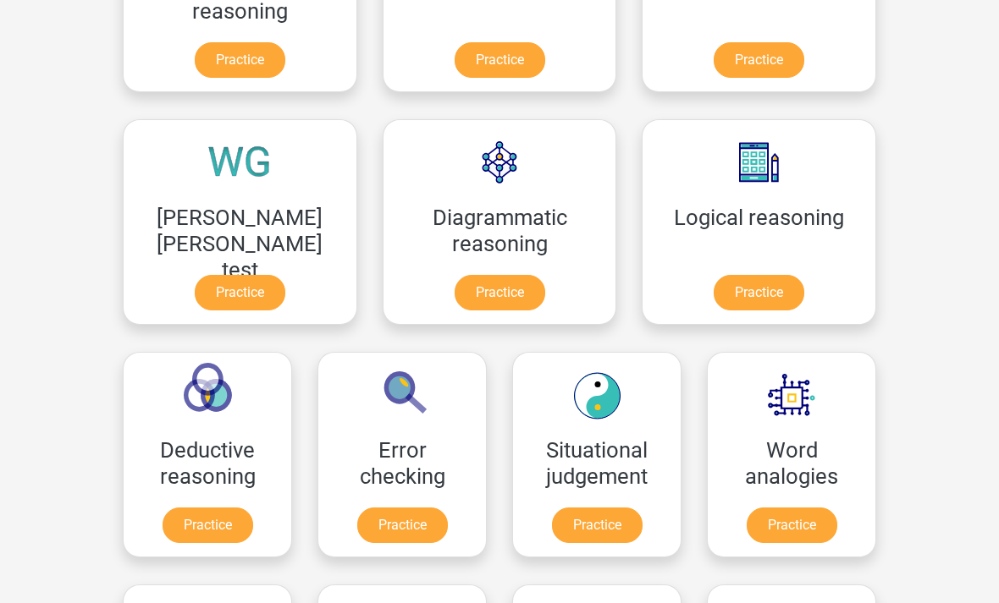
scroll to position [396, 0]
click at [448, 508] on link "Practice" at bounding box center [402, 526] width 91 height 36
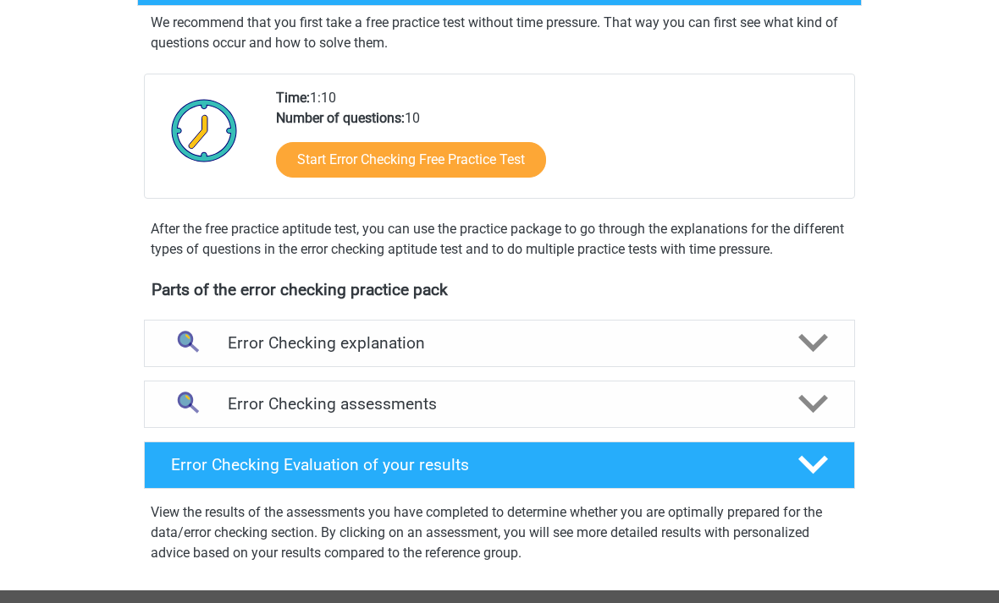
click at [605, 355] on div "Error Checking explanation" at bounding box center [499, 344] width 711 height 47
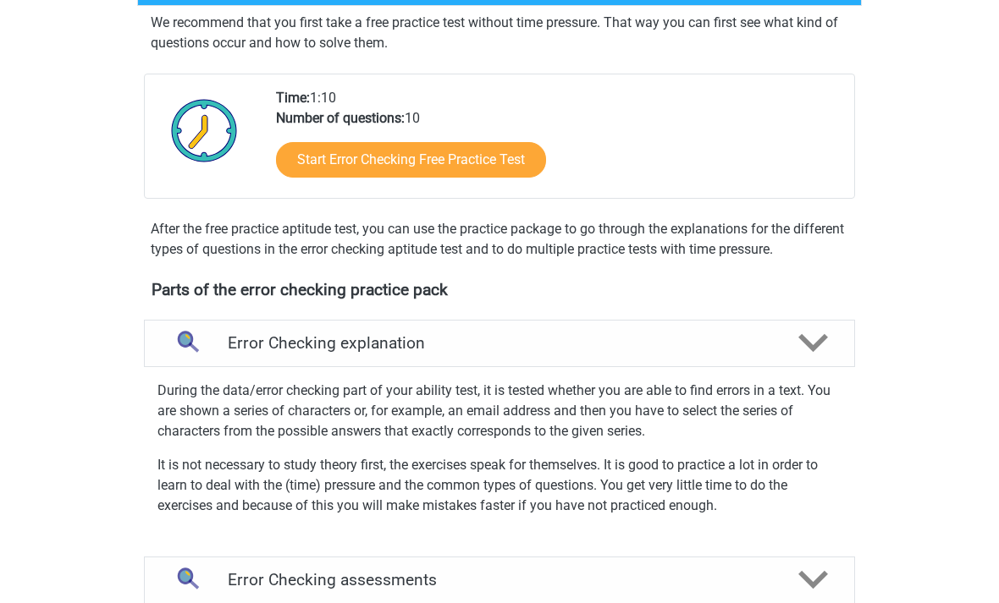
click at [613, 347] on h4 "Error Checking explanation" at bounding box center [499, 342] width 543 height 19
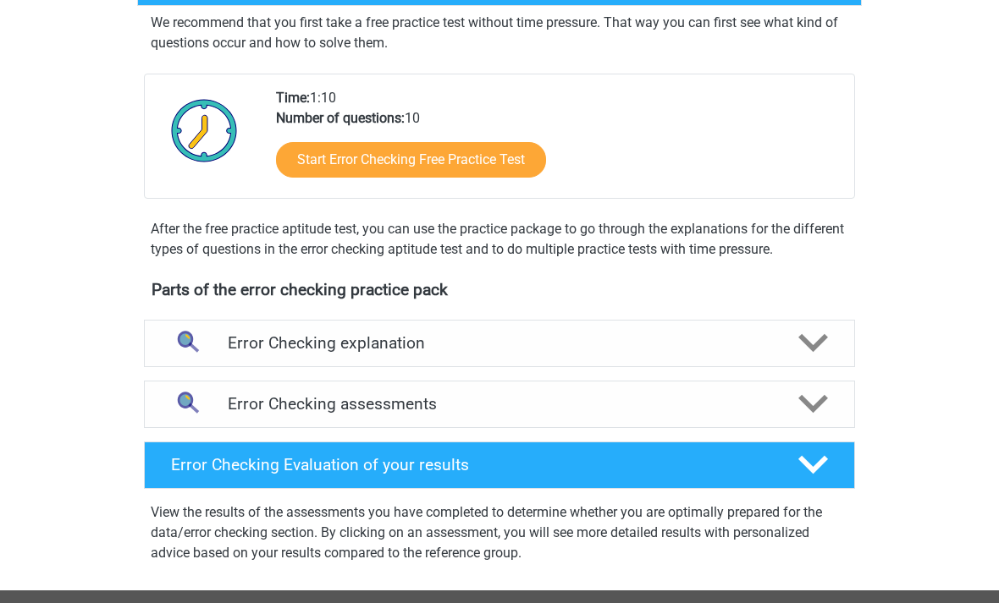
click at [559, 417] on div "Error Checking assessments" at bounding box center [499, 404] width 711 height 47
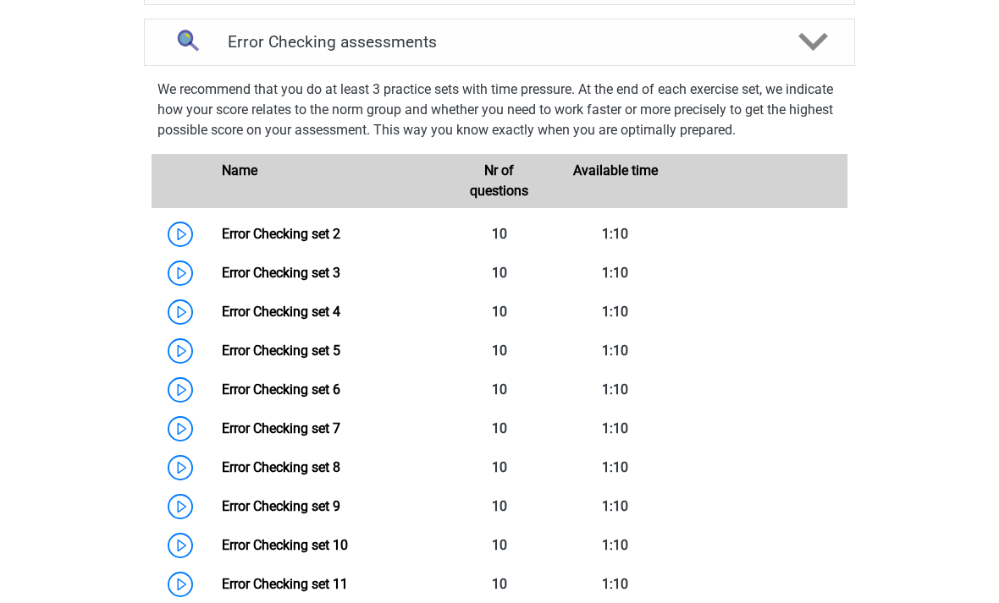
scroll to position [700, 0]
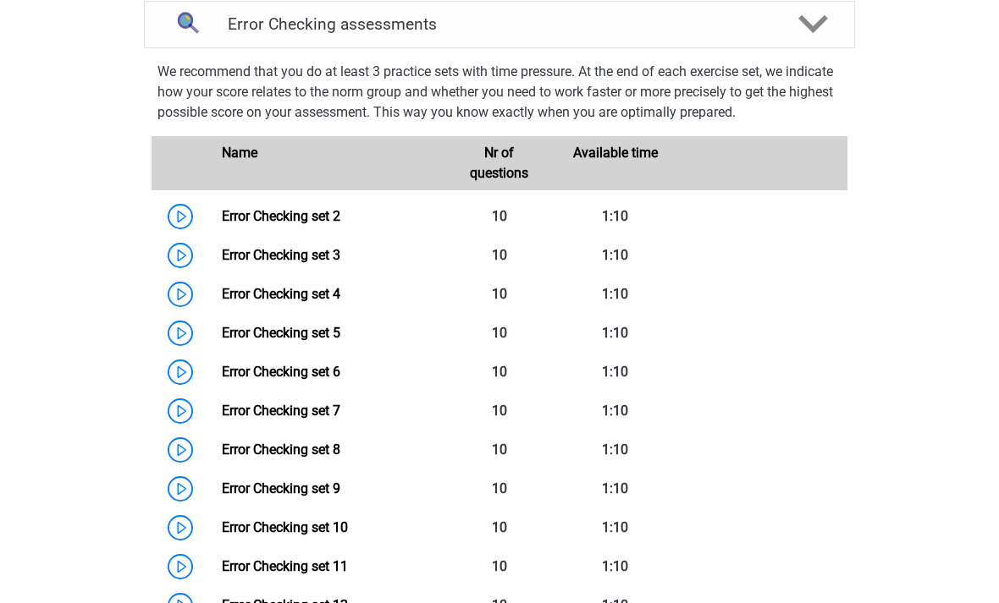
click at [222, 219] on link "Error Checking set 2" at bounding box center [281, 216] width 118 height 16
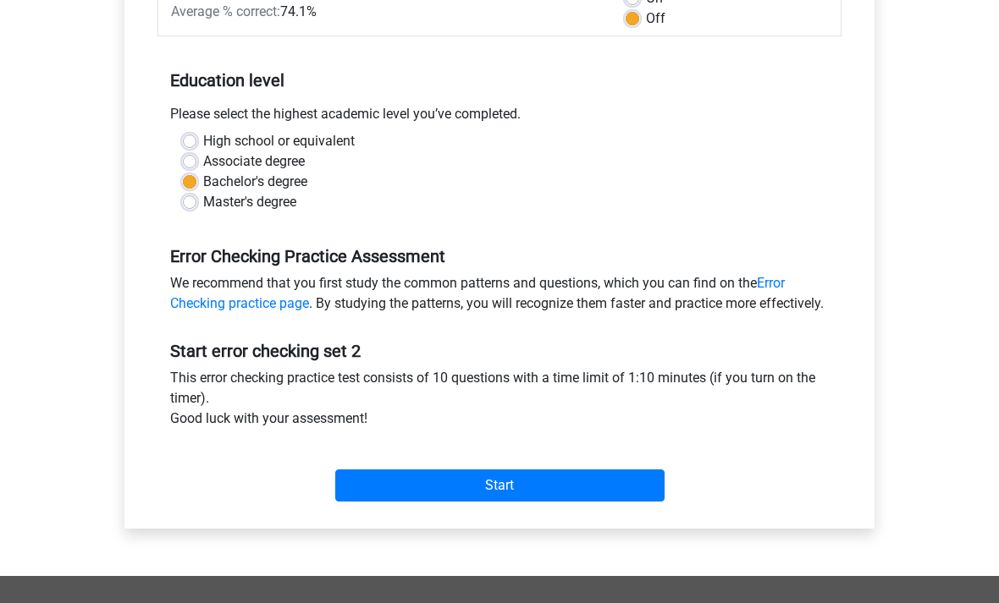
scroll to position [299, 0]
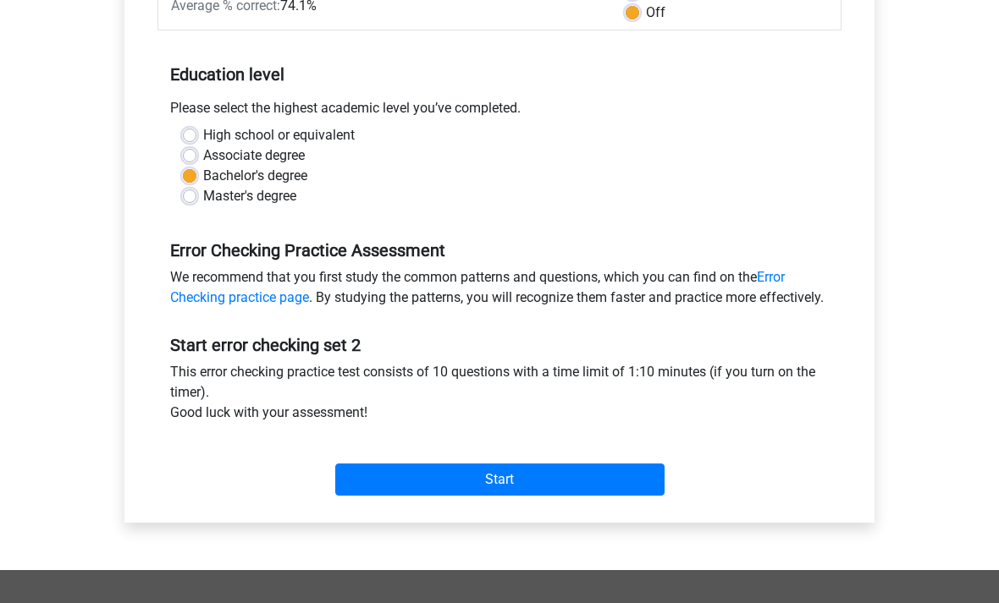
click at [370, 497] on input "Start" at bounding box center [499, 481] width 329 height 32
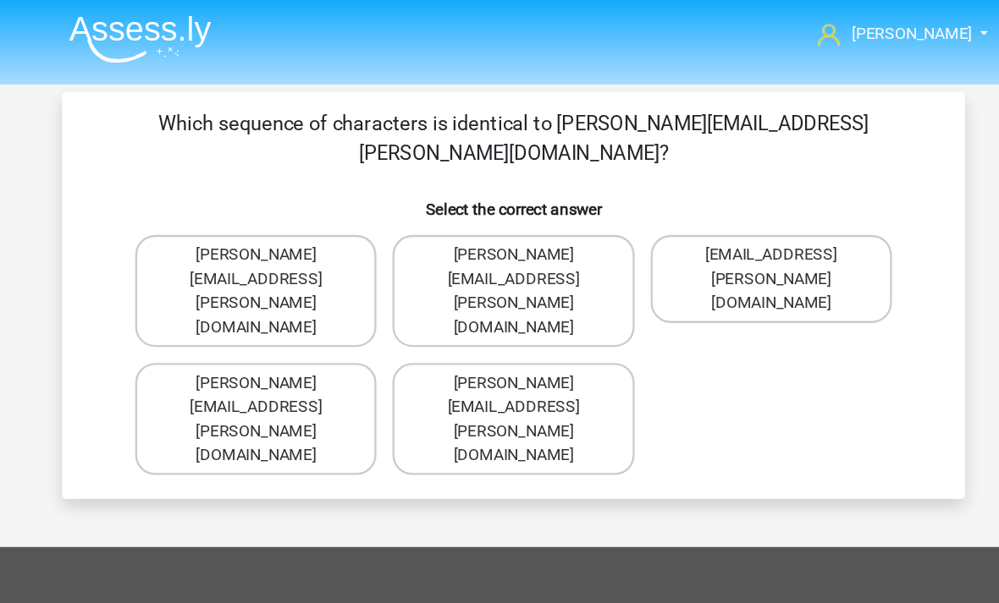
click at [508, 307] on label "[PERSON_NAME][EMAIL_ADDRESS][PERSON_NAME][DOMAIN_NAME]" at bounding box center [499, 354] width 204 height 95
click at [508, 324] on input "[PERSON_NAME][EMAIL_ADDRESS][PERSON_NAME][DOMAIN_NAME]" at bounding box center [504, 329] width 11 height 11
radio input "true"
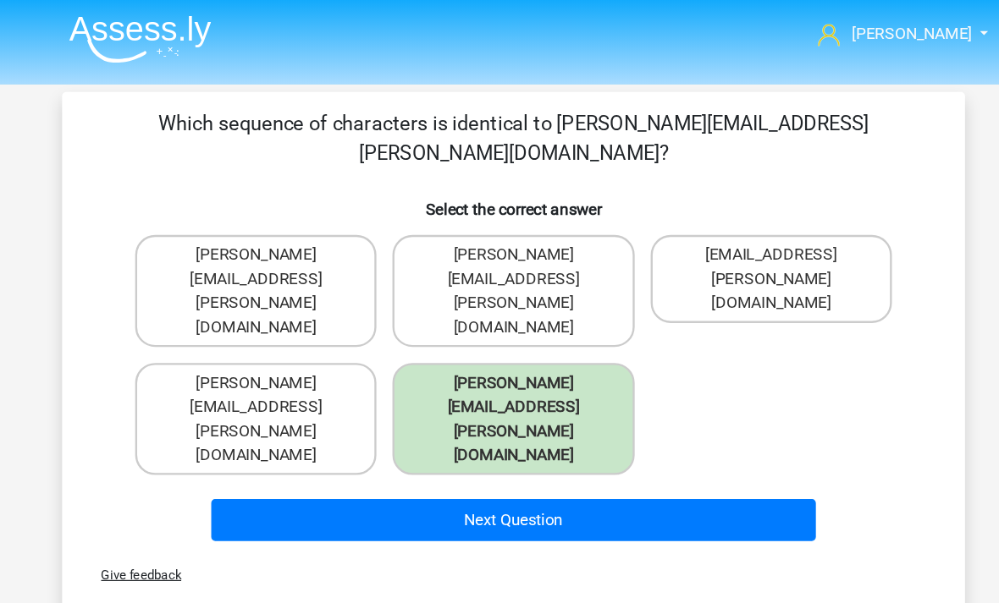
click at [522, 422] on button "Next Question" at bounding box center [500, 440] width 512 height 36
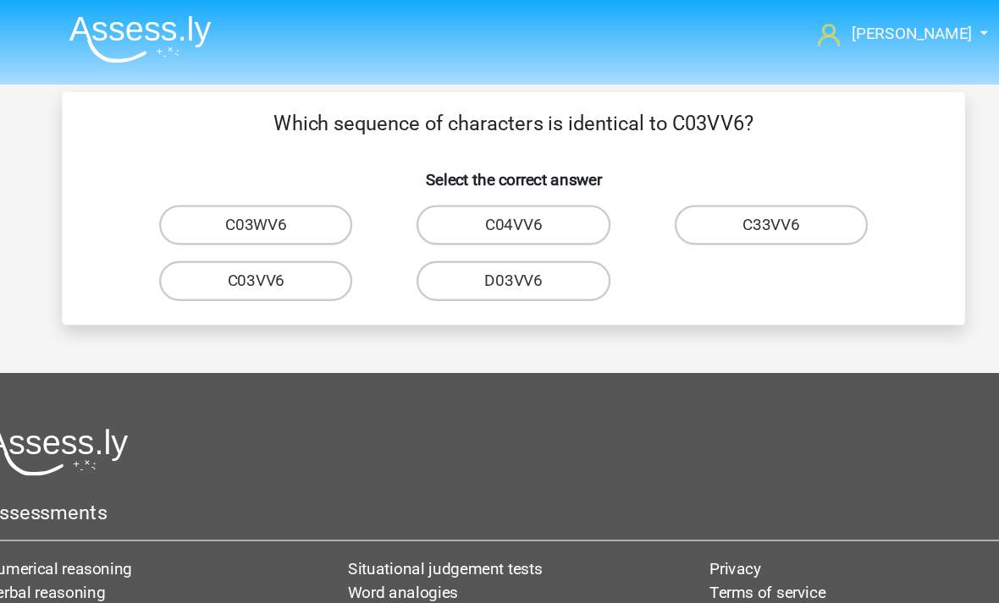
click at [270, 241] on label "C03VV6" at bounding box center [281, 238] width 163 height 34
click at [282, 241] on input "C03VV6" at bounding box center [287, 243] width 11 height 11
radio input "true"
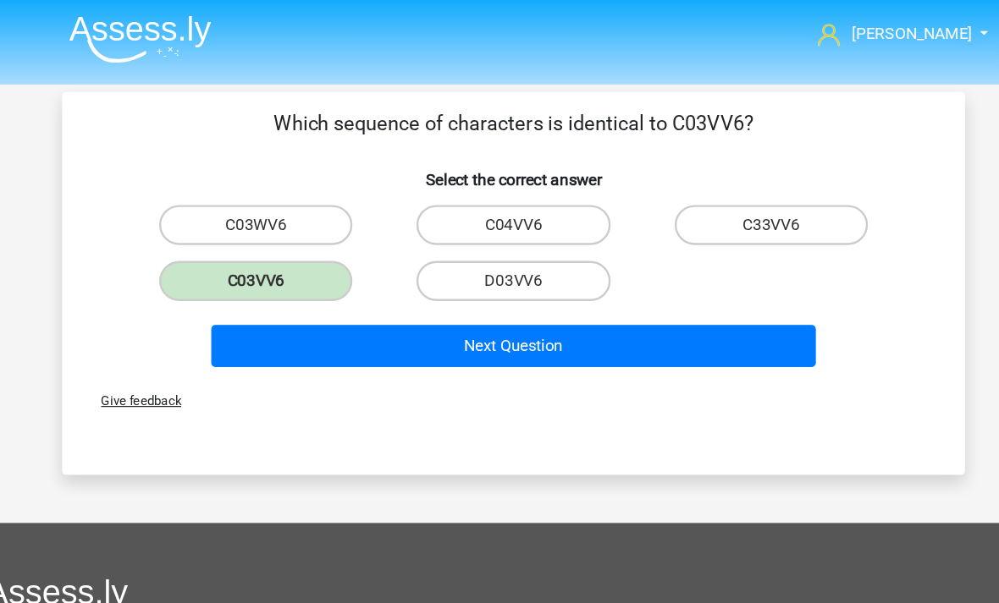
click at [470, 305] on button "Next Question" at bounding box center [500, 293] width 512 height 36
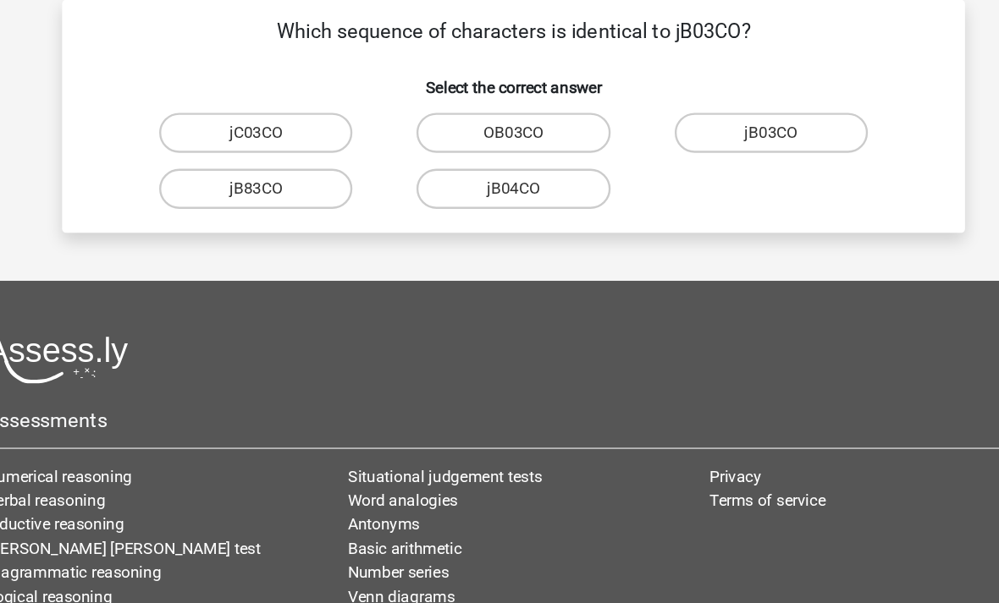
click at [710, 174] on label "jB03CO" at bounding box center [717, 191] width 163 height 34
click at [717, 190] on input "jB03CO" at bounding box center [722, 195] width 11 height 11
radio input "true"
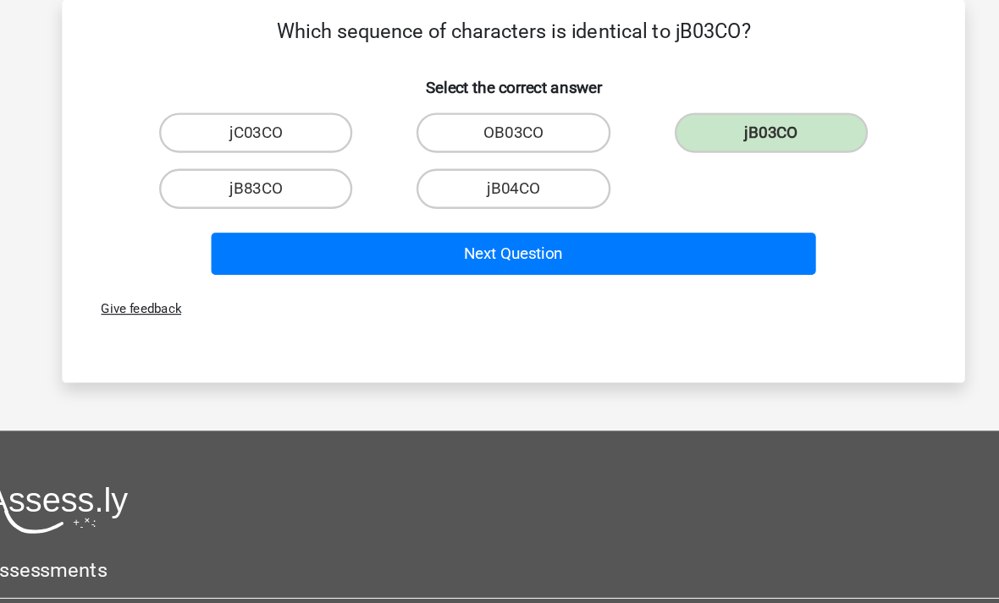
click at [645, 275] on button "Next Question" at bounding box center [500, 293] width 512 height 36
